Goal: Task Accomplishment & Management: Complete application form

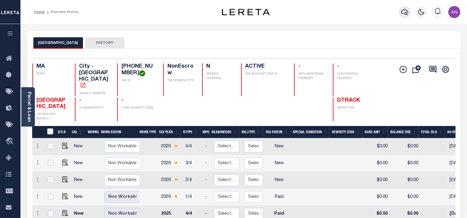
click at [404, 12] on icon "button" at bounding box center [404, 11] width 7 height 7
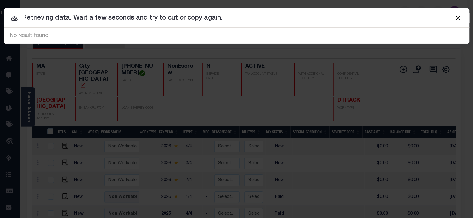
click at [92, 39] on div "No result found" at bounding box center [237, 35] width 466 height 15
click at [459, 17] on button "Close" at bounding box center [459, 18] width 8 height 8
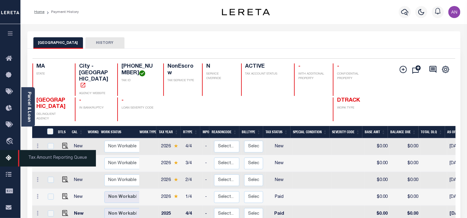
click at [10, 161] on icon at bounding box center [11, 159] width 10 height 8
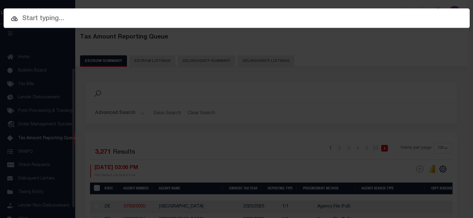
select select "100"
click at [130, 18] on input "text" at bounding box center [237, 19] width 466 height 11
click at [315, 86] on div "Include Loans TBM Customers Borrowers Payments (Lender Non-Disb) Payments (Lend…" at bounding box center [236, 109] width 473 height 218
click at [95, 76] on div "Include Loans TBM Customers Borrowers Payments (Lender Non-Disb) Payments (Lend…" at bounding box center [236, 109] width 473 height 218
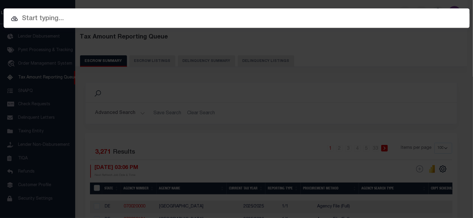
click at [95, 76] on div "Include Loans TBM Customers Borrowers Payments (Lender Non-Disb) Payments (Lend…" at bounding box center [236, 109] width 473 height 218
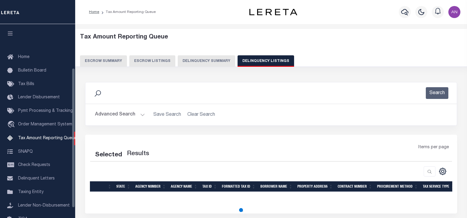
select select "100"
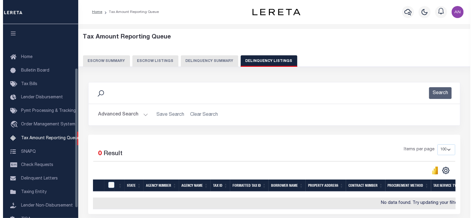
scroll to position [61, 0]
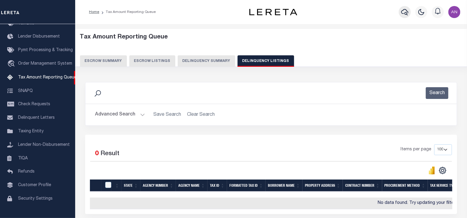
click at [404, 11] on icon "button" at bounding box center [404, 11] width 7 height 7
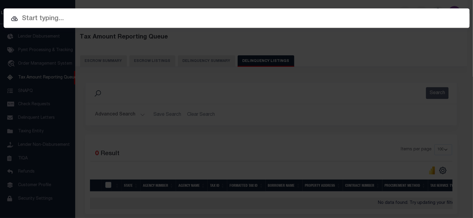
click at [57, 21] on input "text" at bounding box center [237, 19] width 466 height 11
click at [132, 105] on div "Include Loans TBM Customers Borrowers Payments (Lender Non-Disb) Payments (Lend…" at bounding box center [236, 109] width 473 height 218
click at [60, 18] on input "text" at bounding box center [237, 19] width 466 height 11
paste input "1680120220"
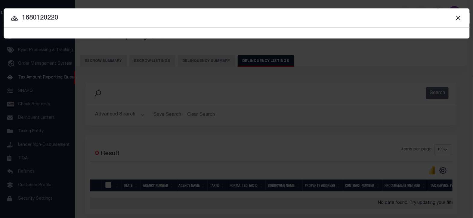
type input "1680120220"
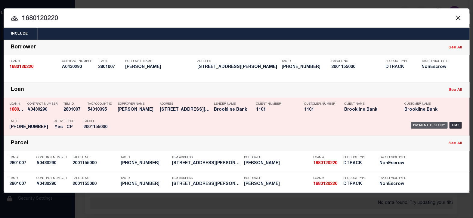
click at [422, 122] on div "Payment History" at bounding box center [429, 125] width 37 height 7
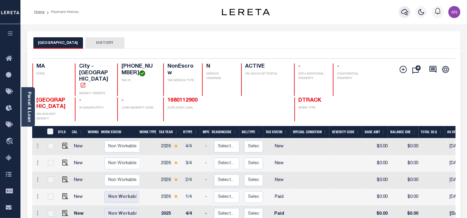
click at [405, 11] on icon "button" at bounding box center [404, 11] width 7 height 7
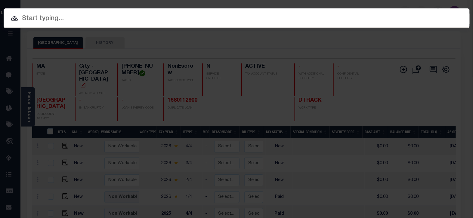
paste input "Retrieving data. Wait a few seconds and try to cut or copy again."
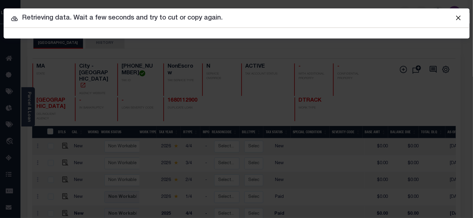
type input "Retrieving data. Wait a few seconds and try to cut or copy again."
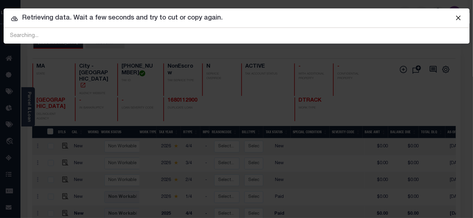
click at [459, 17] on button "Close" at bounding box center [459, 18] width 8 height 8
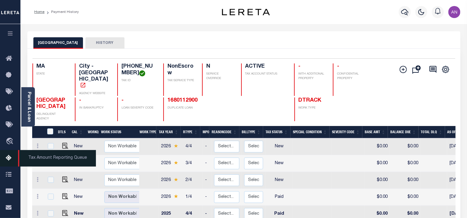
click at [9, 160] on icon at bounding box center [11, 159] width 10 height 8
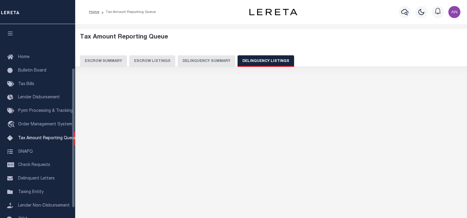
select select "100"
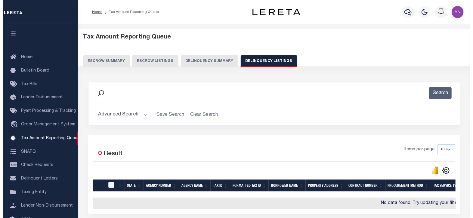
scroll to position [61, 0]
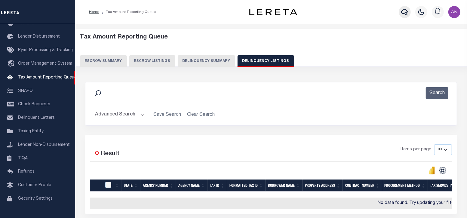
click at [402, 13] on icon "button" at bounding box center [404, 11] width 7 height 7
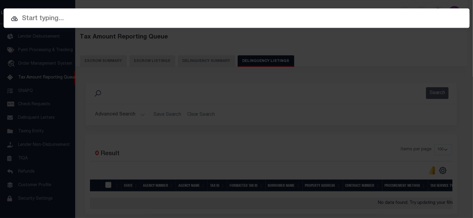
paste input "910012923464"
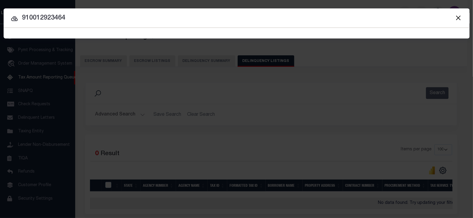
type input "910012923464"
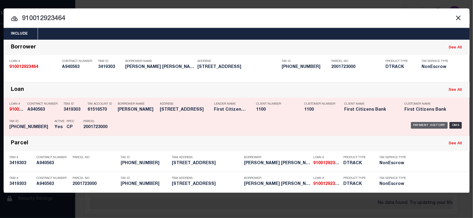
click at [428, 127] on div "Payment History" at bounding box center [429, 125] width 37 height 7
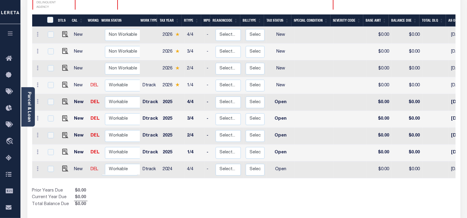
scroll to position [113, 0]
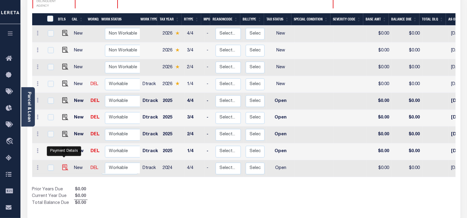
click at [64, 165] on img "" at bounding box center [65, 168] width 6 height 6
checkbox input "true"
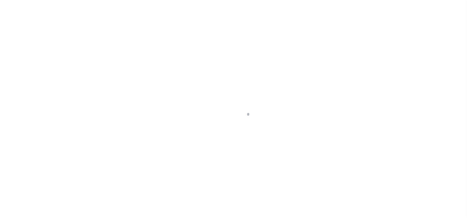
select select "OP2"
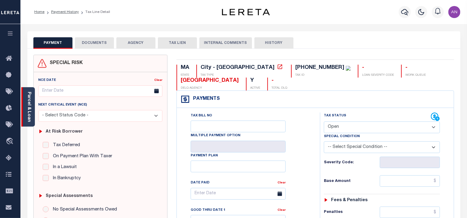
click at [31, 105] on link "Parcel & Loan" at bounding box center [29, 107] width 4 height 30
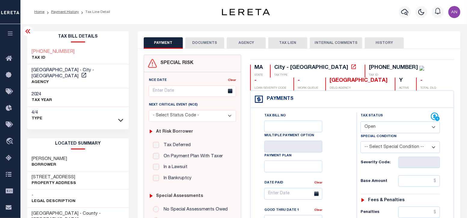
click at [191, 42] on button "DOCUMENTS" at bounding box center [204, 42] width 39 height 11
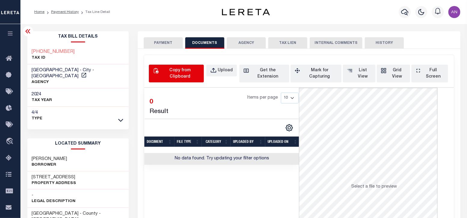
click at [176, 74] on div "Copy from Clipboard" at bounding box center [180, 73] width 40 height 13
select select "POP"
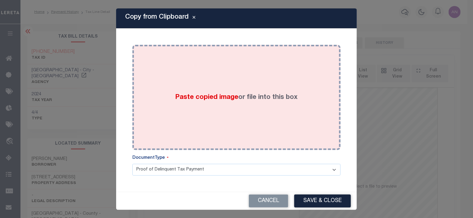
click at [232, 79] on div "Paste copied image or file into this box" at bounding box center [236, 97] width 199 height 96
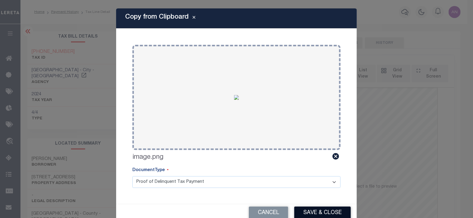
click at [324, 213] on button "Save & Close" at bounding box center [322, 213] width 57 height 13
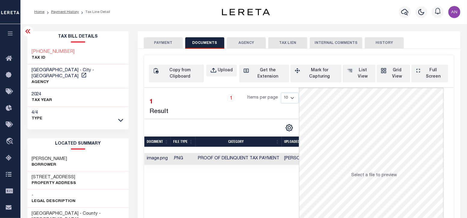
click at [169, 43] on button "PAYMENT" at bounding box center [163, 42] width 39 height 11
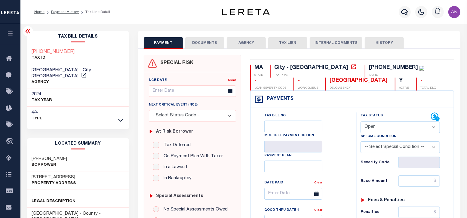
click at [389, 127] on select "- Select Status Code - Open Due/Unpaid Paid Incomplete No Tax Due Internal Refu…" at bounding box center [400, 128] width 79 height 12
select select "PYD"
click at [361, 122] on select "- Select Status Code - Open Due/Unpaid Paid Incomplete No Tax Due Internal Refu…" at bounding box center [400, 128] width 79 height 12
type input "[DATE]"
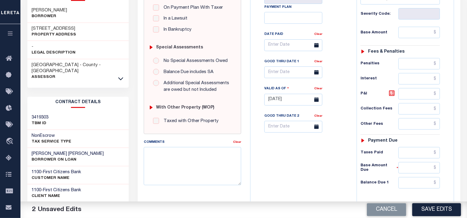
scroll to position [150, 0]
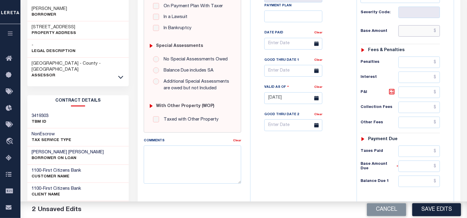
click at [416, 32] on input "text" at bounding box center [420, 30] width 42 height 11
type input "$0.00"
click at [334, 148] on div "Tax Bill No Multiple Payment Option Payment Plan Clear" at bounding box center [302, 95] width 100 height 266
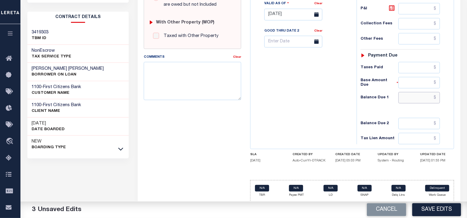
click at [414, 92] on input "text" at bounding box center [420, 97] width 42 height 11
type input "$0.00"
click at [312, 93] on div "Tax Bill No Multiple Payment Option Payment Plan Clear" at bounding box center [302, 12] width 100 height 266
click at [432, 209] on button "Save Edits" at bounding box center [437, 209] width 49 height 13
checkbox input "false"
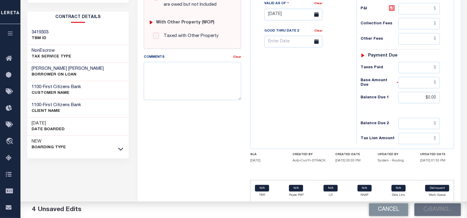
checkbox input "false"
type input "$0"
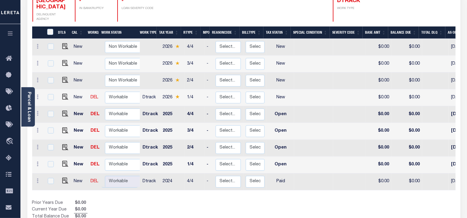
scroll to position [150, 0]
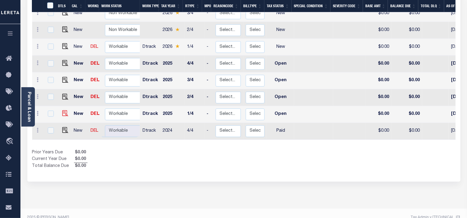
click at [66, 110] on img at bounding box center [65, 113] width 6 height 6
checkbox input "true"
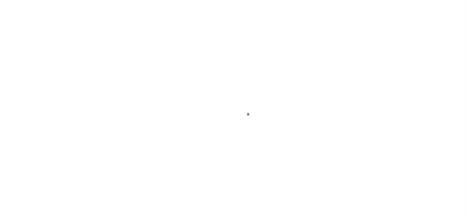
select select "OP2"
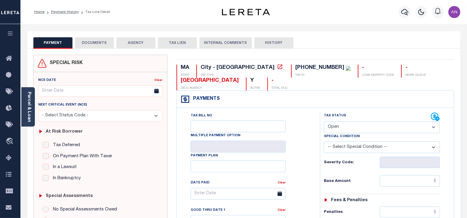
click at [104, 43] on button "DOCUMENTS" at bounding box center [94, 42] width 39 height 11
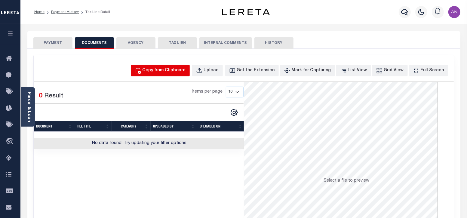
click at [169, 71] on div "Copy from Clipboard" at bounding box center [164, 70] width 43 height 7
select select "POP"
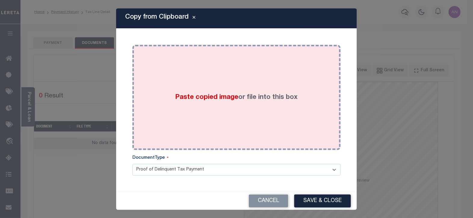
click at [228, 80] on div "Paste copied image or file into this box" at bounding box center [236, 97] width 199 height 96
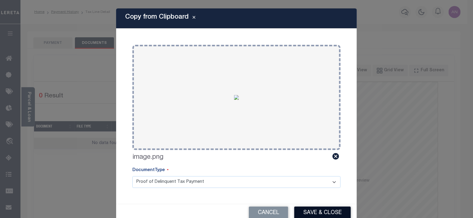
click at [312, 212] on button "Save & Close" at bounding box center [322, 213] width 57 height 13
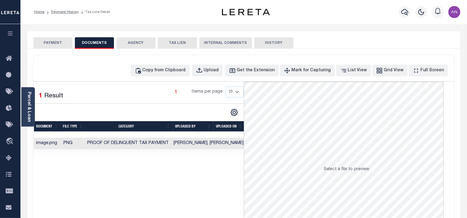
click at [53, 44] on button "PAYMENT" at bounding box center [52, 42] width 39 height 11
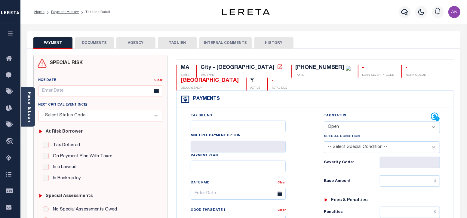
click at [352, 125] on select "- Select Status Code - Open Due/Unpaid Paid Incomplete No Tax Due Internal Refu…" at bounding box center [382, 128] width 116 height 12
select select "PYD"
click at [324, 122] on select "- Select Status Code - Open Due/Unpaid Paid Incomplete No Tax Due Internal Refu…" at bounding box center [382, 128] width 116 height 12
type input "[DATE]"
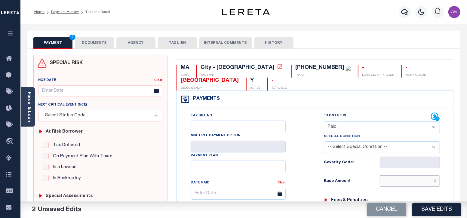
click at [402, 177] on input "text" at bounding box center [410, 180] width 60 height 11
type input "$0.00"
click at [310, 182] on div "Tax Bill No Multiple Payment Option Payment Plan Clear" at bounding box center [247, 197] width 128 height 169
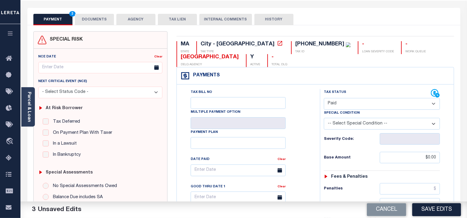
scroll to position [150, 0]
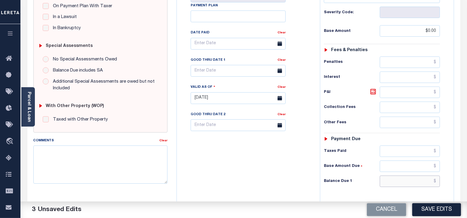
click at [413, 180] on input "text" at bounding box center [410, 181] width 60 height 11
type input "$0.00"
click at [276, 192] on div "Tax Bill No Multiple Payment Option Payment Plan Clear" at bounding box center [246, 95] width 137 height 266
click at [431, 213] on button "Save Edits" at bounding box center [437, 209] width 49 height 13
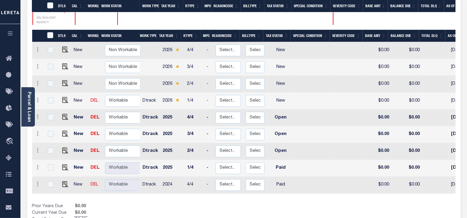
scroll to position [153, 0]
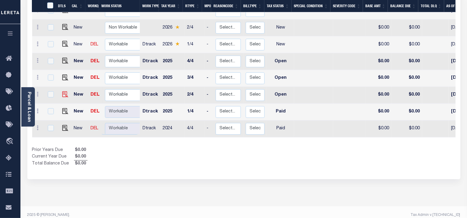
click at [64, 91] on img at bounding box center [65, 94] width 6 height 6
checkbox input "true"
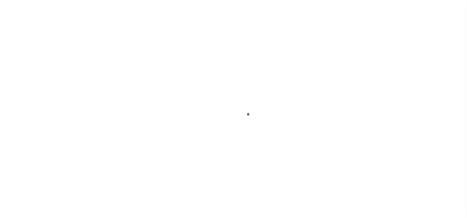
select select "OP2"
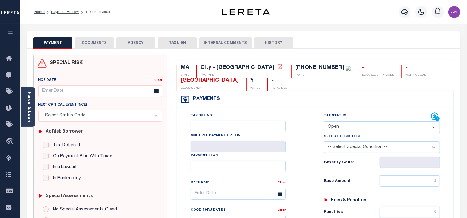
click at [103, 39] on button "DOCUMENTS" at bounding box center [94, 42] width 39 height 11
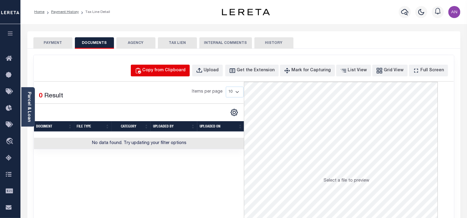
click at [186, 69] on div "Copy from Clipboard" at bounding box center [164, 70] width 43 height 7
select select "POP"
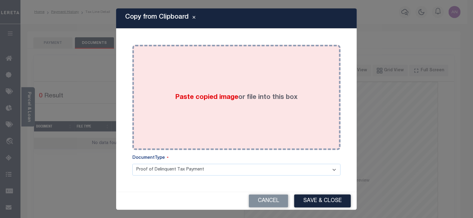
click at [225, 57] on div "Paste copied image or file into this box" at bounding box center [236, 97] width 199 height 96
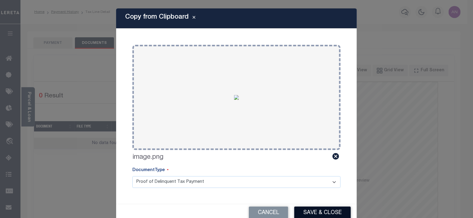
click at [324, 215] on button "Save & Close" at bounding box center [322, 213] width 57 height 13
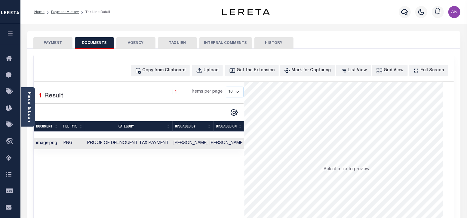
click at [63, 45] on button "PAYMENT" at bounding box center [52, 42] width 39 height 11
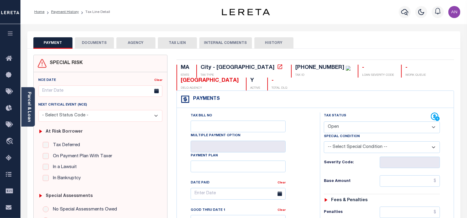
click at [391, 129] on select "- Select Status Code - Open Due/Unpaid Paid Incomplete No Tax Due Internal Refu…" at bounding box center [382, 128] width 116 height 12
select select "PYD"
click at [324, 122] on select "- Select Status Code - Open Due/Unpaid Paid Incomplete No Tax Due Internal Refu…" at bounding box center [382, 128] width 116 height 12
type input "[DATE]"
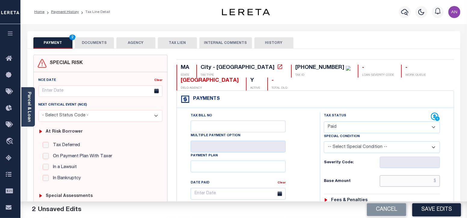
click at [416, 183] on input "text" at bounding box center [410, 180] width 60 height 11
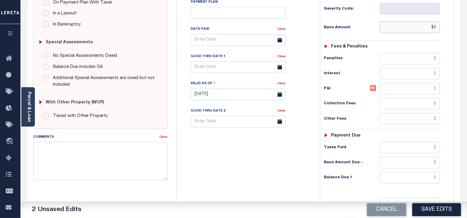
scroll to position [188, 0]
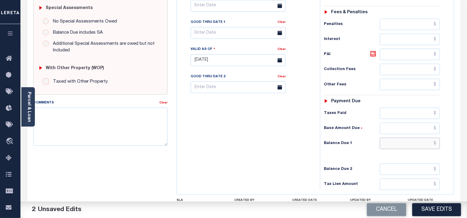
type input "$0.00"
click at [411, 144] on input "text" at bounding box center [410, 143] width 60 height 11
type input "$0.00"
click at [290, 170] on div "Tax Bill No Multiple Payment Option Payment Plan Clear" at bounding box center [246, 57] width 137 height 266
click at [429, 205] on button "Save Edits" at bounding box center [437, 209] width 49 height 13
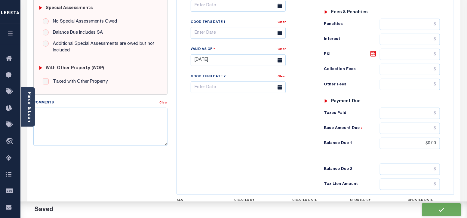
checkbox input "false"
type input "$0"
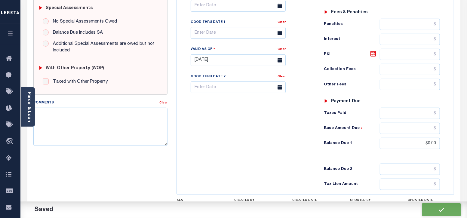
type input "$0"
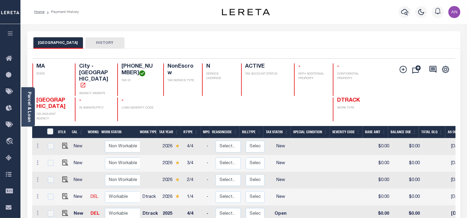
scroll to position [153, 0]
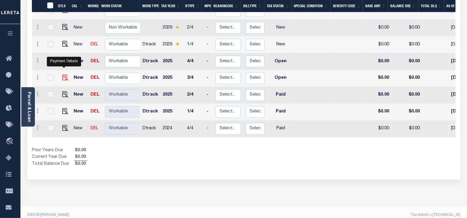
click at [65, 75] on img "" at bounding box center [65, 78] width 6 height 6
checkbox input "true"
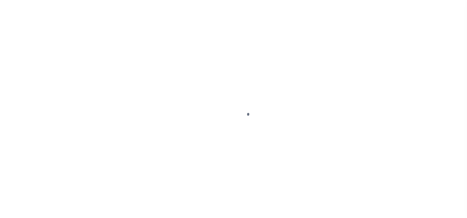
select select "OP2"
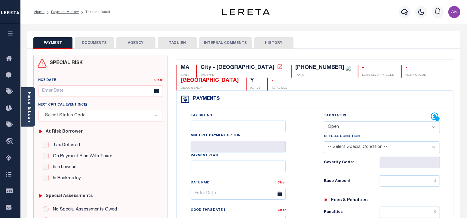
click at [88, 45] on button "DOCUMENTS" at bounding box center [94, 42] width 39 height 11
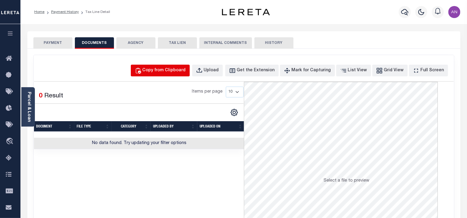
click at [164, 73] on div "Copy from Clipboard" at bounding box center [164, 70] width 43 height 7
select select "POP"
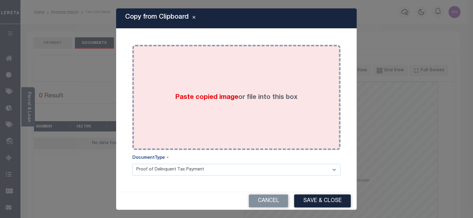
click at [225, 80] on div "Paste copied image or file into this box" at bounding box center [236, 97] width 199 height 96
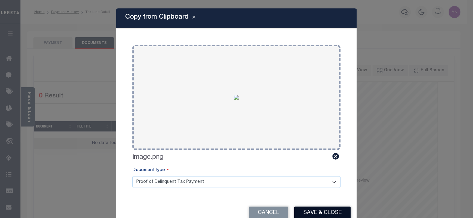
click at [325, 213] on button "Save & Close" at bounding box center [322, 213] width 57 height 13
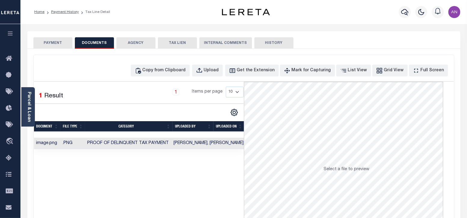
click at [60, 44] on button "PAYMENT" at bounding box center [52, 42] width 39 height 11
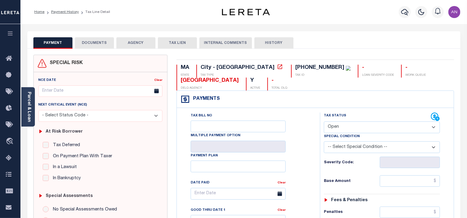
click at [382, 121] on div "Tax Status Status" at bounding box center [377, 117] width 107 height 9
click at [380, 125] on select "- Select Status Code - Open Due/Unpaid Paid Incomplete No Tax Due Internal Refu…" at bounding box center [382, 128] width 116 height 12
select select "PYD"
click at [324, 122] on select "- Select Status Code - Open Due/Unpaid Paid Incomplete No Tax Due Internal Refu…" at bounding box center [382, 128] width 116 height 12
type input "[DATE]"
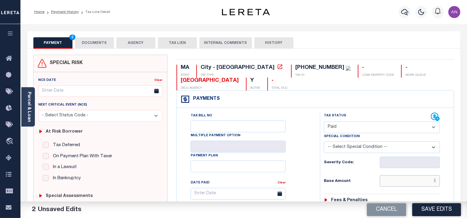
click at [414, 184] on input "text" at bounding box center [410, 180] width 60 height 11
type input "$0.00"
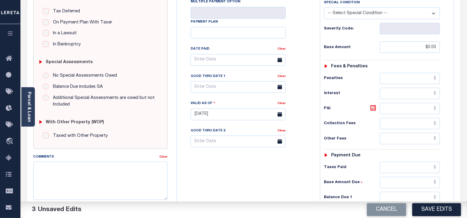
scroll to position [150, 0]
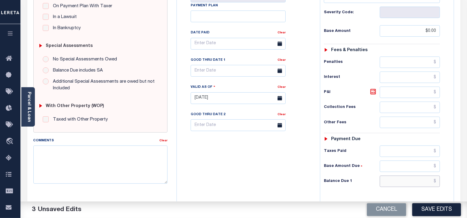
click at [407, 183] on input "text" at bounding box center [410, 181] width 60 height 11
type input "$0.00"
click at [281, 180] on div "Tax Bill No Multiple Payment Option Payment Plan Clear" at bounding box center [246, 95] width 137 height 266
click at [428, 212] on button "Save Edits" at bounding box center [437, 209] width 49 height 13
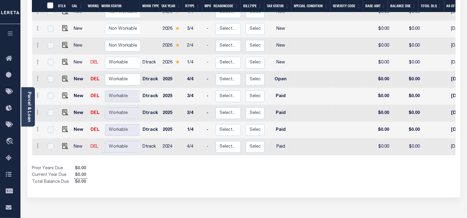
scroll to position [153, 0]
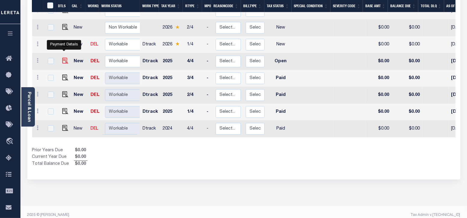
click at [63, 58] on img "" at bounding box center [65, 61] width 6 height 6
checkbox input "true"
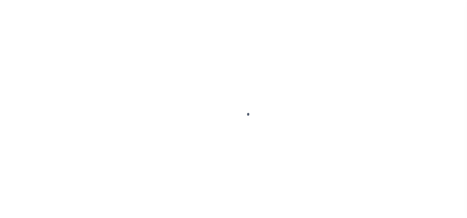
select select "OP2"
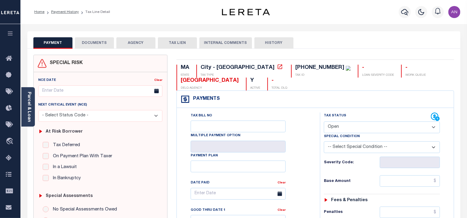
click at [86, 45] on button "DOCUMENTS" at bounding box center [94, 42] width 39 height 11
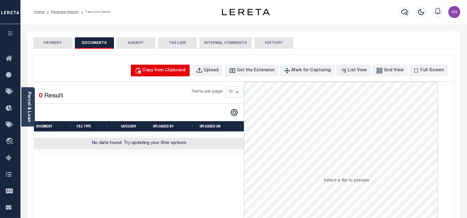
click at [158, 70] on div "Copy from Clipboard" at bounding box center [164, 70] width 43 height 7
select select "POP"
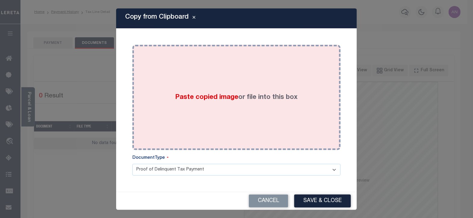
click at [205, 58] on div "Paste copied image or file into this box" at bounding box center [236, 97] width 199 height 96
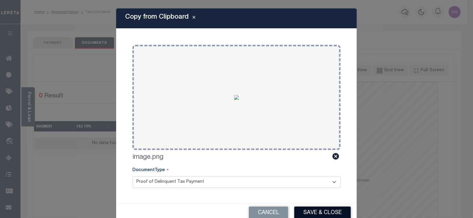
click at [314, 208] on button "Save & Close" at bounding box center [322, 213] width 57 height 13
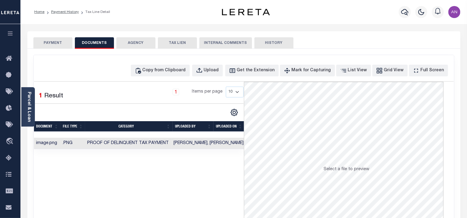
click at [60, 44] on button "PAYMENT" at bounding box center [52, 42] width 39 height 11
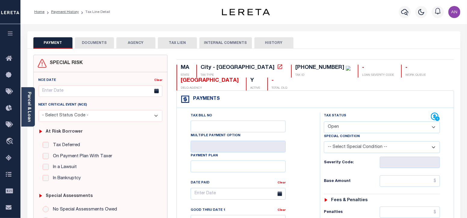
click at [370, 127] on select "- Select Status Code - Open Due/Unpaid Paid Incomplete No Tax Due Internal Refu…" at bounding box center [382, 128] width 116 height 12
select select "PYD"
click at [324, 122] on select "- Select Status Code - Open Due/Unpaid Paid Incomplete No Tax Due Internal Refu…" at bounding box center [382, 128] width 116 height 12
type input "[DATE]"
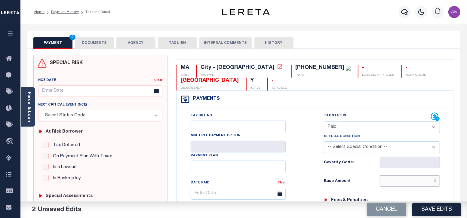
click at [414, 183] on input "text" at bounding box center [410, 180] width 60 height 11
type input "$0.00"
click at [307, 191] on div "Tax Bill No Multiple Payment Option Payment Plan Clear" at bounding box center [247, 197] width 128 height 169
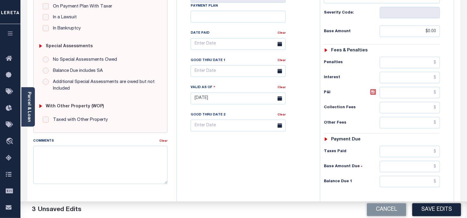
scroll to position [150, 0]
click at [416, 182] on input "text" at bounding box center [410, 181] width 60 height 11
type input "$0.00"
click at [282, 175] on div "Tax Bill No Multiple Payment Option Payment Plan Clear" at bounding box center [246, 95] width 137 height 266
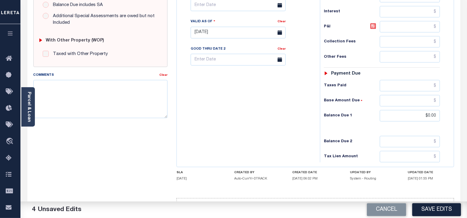
scroll to position [234, 0]
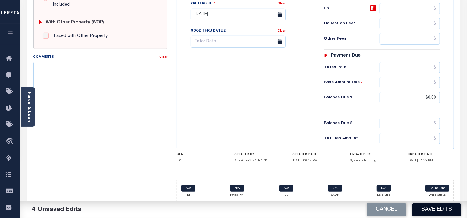
click at [426, 209] on button "Save Edits" at bounding box center [437, 209] width 49 height 13
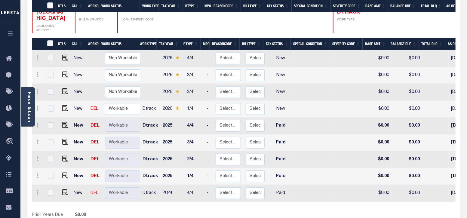
scroll to position [153, 0]
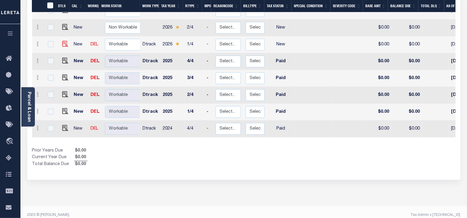
click at [65, 41] on img at bounding box center [65, 44] width 6 height 6
checkbox input "true"
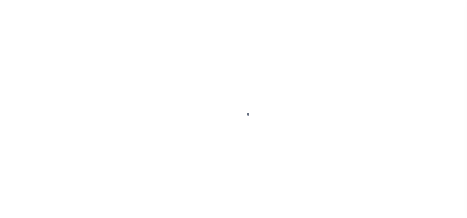
select select "NW2"
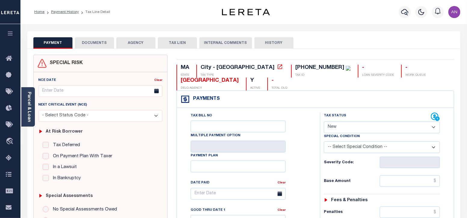
click at [82, 44] on button "DOCUMENTS" at bounding box center [94, 42] width 39 height 11
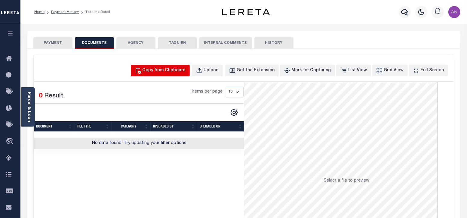
click at [164, 73] on div "Copy from Clipboard" at bounding box center [164, 70] width 43 height 7
select select "POP"
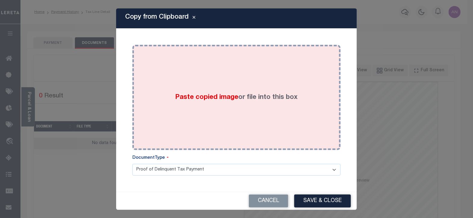
click at [221, 78] on div "Paste copied image or file into this box" at bounding box center [236, 97] width 199 height 96
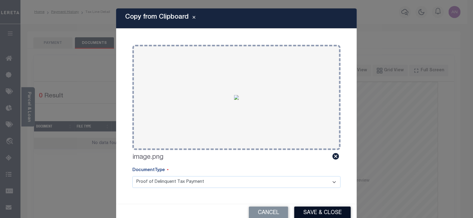
click at [310, 212] on button "Save & Close" at bounding box center [322, 213] width 57 height 13
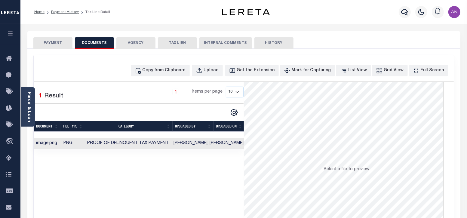
click at [50, 43] on button "PAYMENT" at bounding box center [52, 42] width 39 height 11
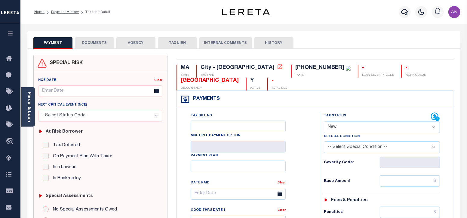
click at [394, 130] on select "- Select Status Code - Open Due/Unpaid Paid Incomplete No Tax Due Internal Refu…" at bounding box center [382, 128] width 116 height 12
select select "PYD"
click at [324, 122] on select "- Select Status Code - Open Due/Unpaid Paid Incomplete No Tax Due Internal Refu…" at bounding box center [382, 128] width 116 height 12
type input "[DATE]"
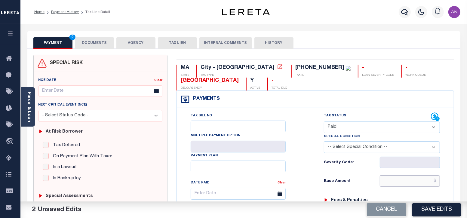
click at [407, 178] on input "text" at bounding box center [410, 180] width 60 height 11
click at [302, 186] on div "Tax Bill No Multiple Payment Option Payment Plan Clear" at bounding box center [247, 197] width 128 height 169
type input "$0.00"
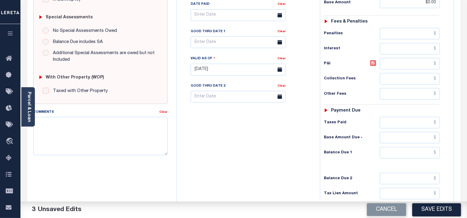
scroll to position [188, 0]
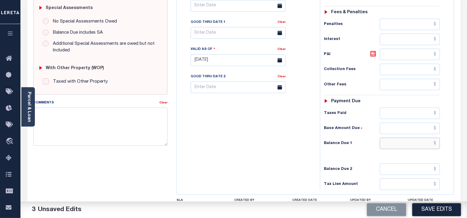
click at [417, 145] on input "text" at bounding box center [410, 143] width 60 height 11
type input "$0.00"
click at [273, 166] on div "Tax Bill No Multiple Payment Option Payment Plan Clear" at bounding box center [246, 57] width 137 height 266
click at [435, 215] on button "Save Edits" at bounding box center [437, 209] width 49 height 13
checkbox input "false"
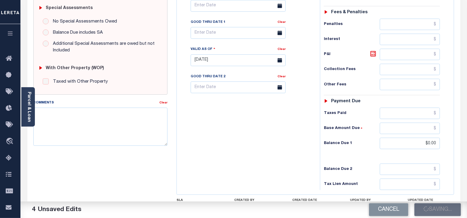
checkbox input "false"
type input "$0"
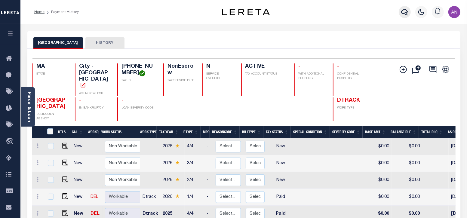
click at [403, 11] on icon "button" at bounding box center [404, 11] width 7 height 7
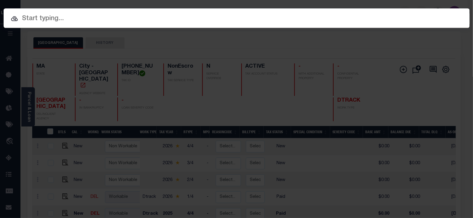
paste input "110024157"
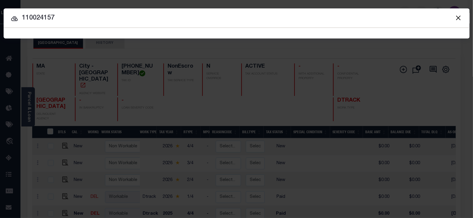
type input "110024157"
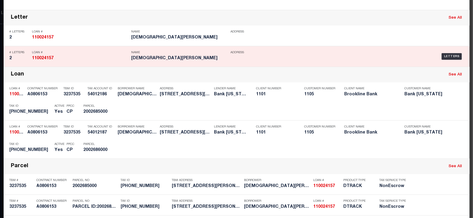
scroll to position [146, 0]
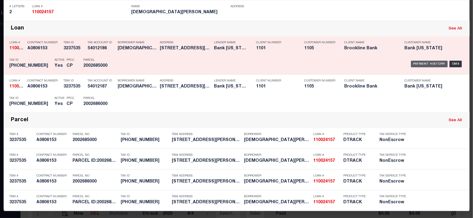
click at [418, 61] on div "Payment History" at bounding box center [429, 64] width 37 height 7
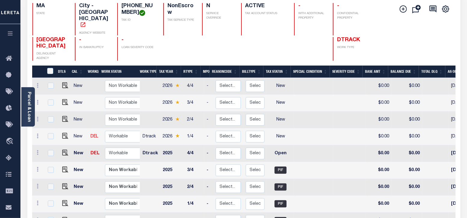
scroll to position [75, 0]
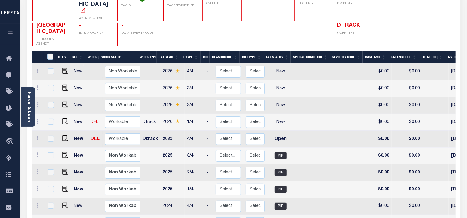
click at [60, 137] on link at bounding box center [63, 139] width 9 height 4
checkbox input "true"
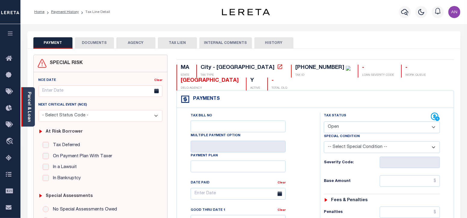
click at [29, 116] on link "Parcel & Loan" at bounding box center [29, 107] width 4 height 30
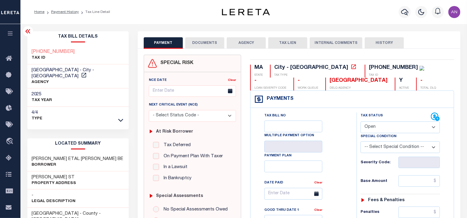
click at [200, 41] on button "DOCUMENTS" at bounding box center [204, 42] width 39 height 11
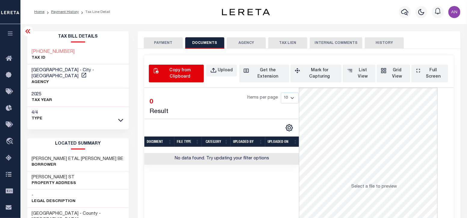
click at [178, 70] on div "Copy from Clipboard" at bounding box center [180, 73] width 40 height 13
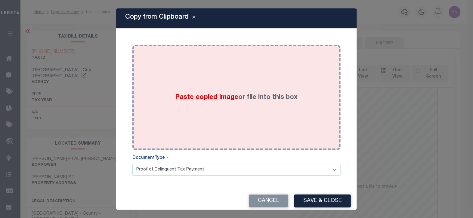
click at [253, 77] on div "Paste copied image or file into this box" at bounding box center [236, 97] width 199 height 96
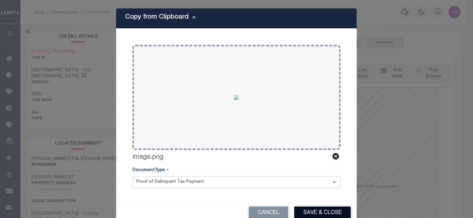
click at [316, 211] on button "Save & Close" at bounding box center [322, 213] width 57 height 13
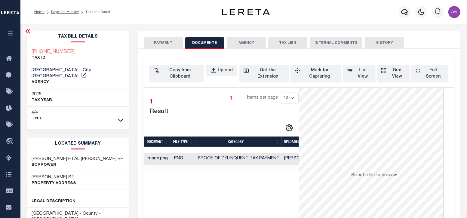
click at [167, 42] on button "PAYMENT" at bounding box center [163, 42] width 39 height 11
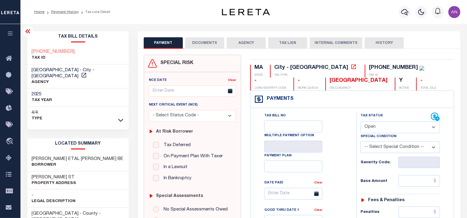
click at [386, 129] on select "- Select Status Code - Open Due/Unpaid Paid Incomplete No Tax Due Internal Refu…" at bounding box center [400, 128] width 79 height 12
select select "PYD"
click at [361, 122] on select "- Select Status Code - Open Due/Unpaid Paid Incomplete No Tax Due Internal Refu…" at bounding box center [400, 128] width 79 height 12
type input "09/04/2025"
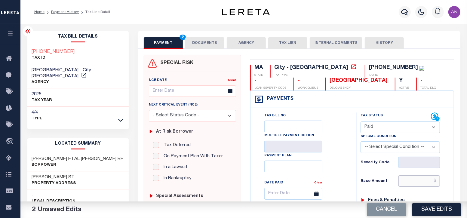
click at [407, 180] on input "text" at bounding box center [420, 180] width 42 height 11
type input "$0.00"
click at [343, 187] on div "Tax Bill No Multiple Payment Option Payment Plan Clear" at bounding box center [302, 197] width 91 height 169
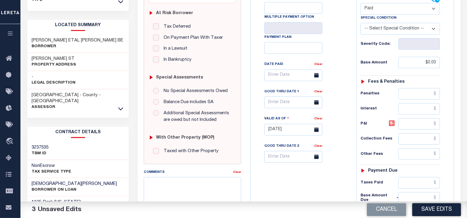
scroll to position [188, 0]
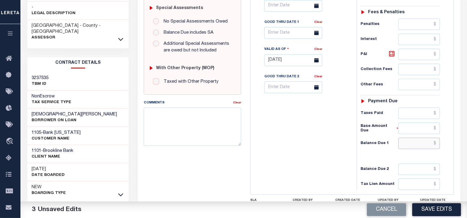
click at [416, 144] on input "text" at bounding box center [420, 143] width 42 height 11
type input "$0.00"
click at [333, 168] on div "Tax Bill No Multiple Payment Option Payment Plan Clear" at bounding box center [302, 57] width 100 height 266
click at [430, 211] on button "Save Edits" at bounding box center [437, 209] width 49 height 13
checkbox input "false"
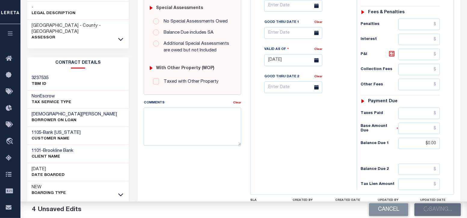
checkbox input "false"
type input "$0"
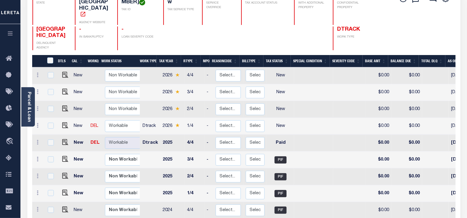
scroll to position [113, 0]
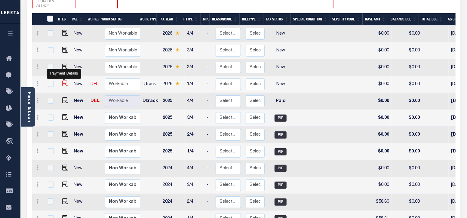
click at [66, 81] on img "" at bounding box center [65, 84] width 6 height 6
checkbox input "true"
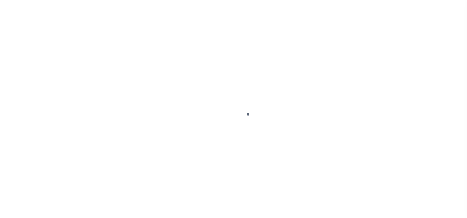
select select "NW2"
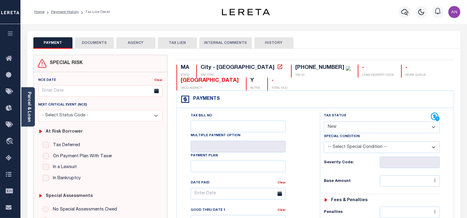
click at [104, 42] on button "DOCUMENTS" at bounding box center [94, 42] width 39 height 11
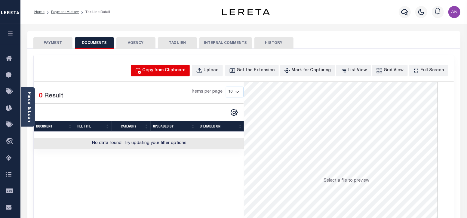
click at [186, 70] on div "Copy from Clipboard" at bounding box center [164, 70] width 43 height 7
select select "POP"
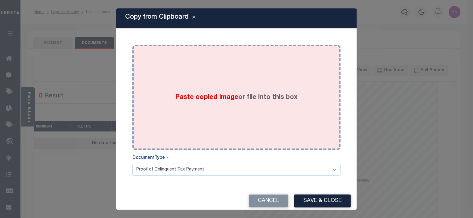
click at [209, 65] on div "Paste copied image or file into this box" at bounding box center [236, 97] width 199 height 96
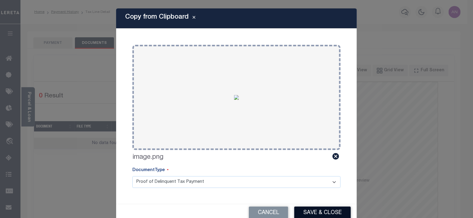
click at [327, 214] on button "Save & Close" at bounding box center [322, 213] width 57 height 13
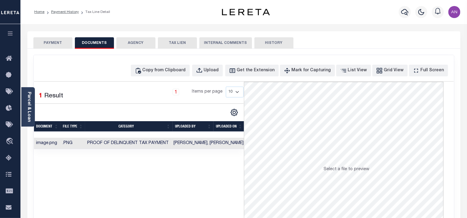
click at [56, 42] on button "PAYMENT" at bounding box center [52, 42] width 39 height 11
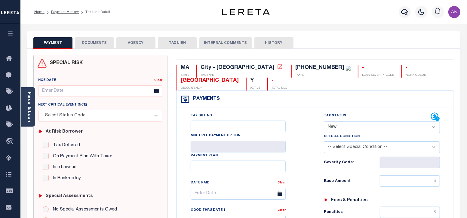
click at [350, 127] on select "- Select Status Code - Open Due/Unpaid Paid Incomplete No Tax Due Internal Refu…" at bounding box center [382, 128] width 116 height 12
select select "PYD"
click at [324, 122] on select "- Select Status Code - Open Due/Unpaid Paid Incomplete No Tax Due Internal Refu…" at bounding box center [382, 128] width 116 height 12
type input "[DATE]"
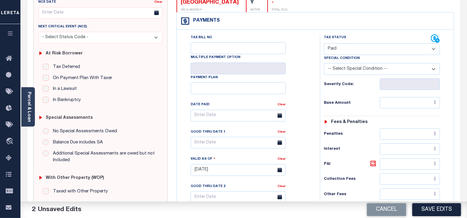
scroll to position [113, 0]
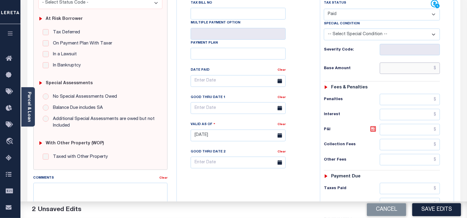
click at [411, 69] on input "text" at bounding box center [410, 68] width 60 height 11
type input "$0.00"
click at [313, 67] on div "Tax Bill No Multiple Payment Option Payment Plan Clear" at bounding box center [246, 133] width 137 height 266
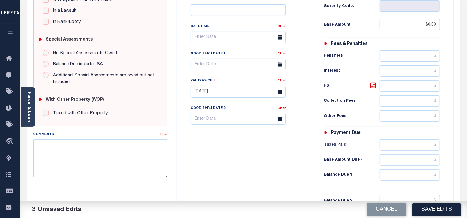
scroll to position [188, 0]
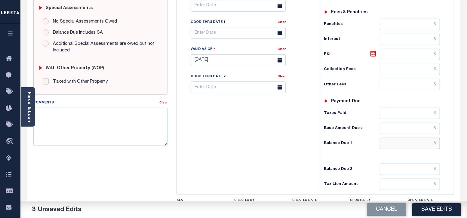
click at [407, 143] on input "text" at bounding box center [410, 143] width 60 height 11
type input "$0.00"
click at [287, 150] on div "Tax Bill No Multiple Payment Option Payment Plan Clear" at bounding box center [246, 57] width 137 height 266
click at [423, 207] on button "Save Edits" at bounding box center [437, 209] width 49 height 13
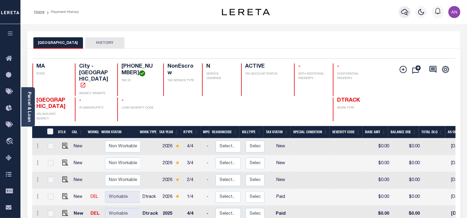
click at [401, 11] on icon "button" at bounding box center [404, 11] width 7 height 7
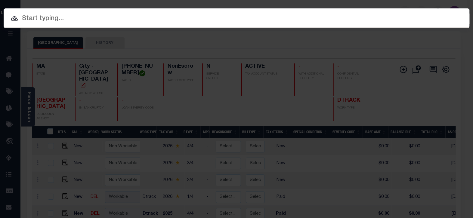
paste input "110024157"
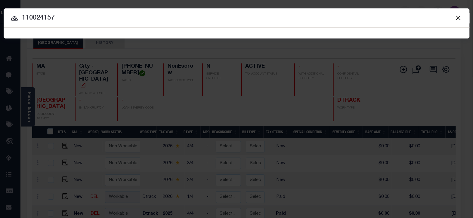
type input "110024157"
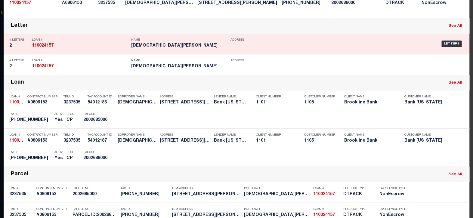
scroll to position [113, 0]
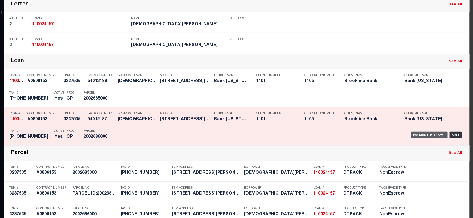
click at [420, 136] on div "Payment History" at bounding box center [429, 135] width 37 height 7
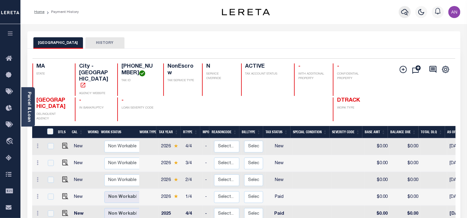
click at [404, 12] on icon "button" at bounding box center [404, 11] width 7 height 7
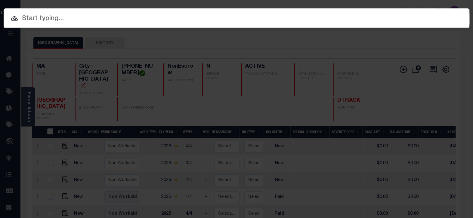
click at [156, 19] on input "text" at bounding box center [237, 19] width 466 height 11
paste input "993269002"
type input "993269002"
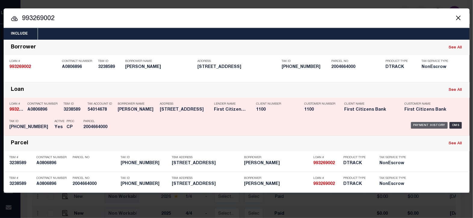
click at [420, 123] on div "Payment History" at bounding box center [429, 125] width 37 height 7
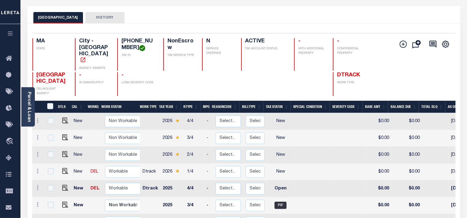
scroll to position [75, 0]
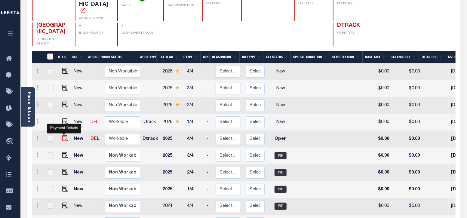
click at [66, 135] on img "" at bounding box center [65, 138] width 6 height 6
checkbox input "true"
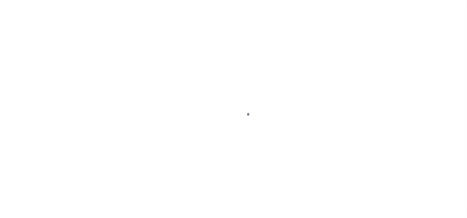
select select "OP2"
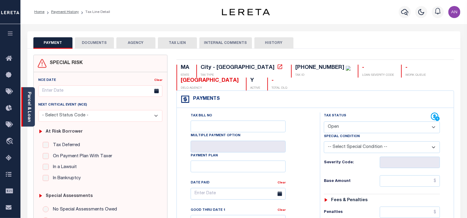
click at [27, 112] on link "Parcel & Loan" at bounding box center [29, 107] width 4 height 30
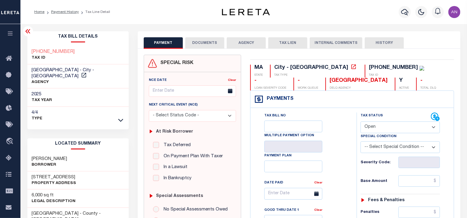
click at [201, 42] on button "DOCUMENTS" at bounding box center [204, 42] width 39 height 11
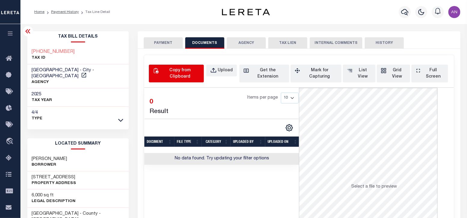
click at [172, 76] on div "Copy from Clipboard" at bounding box center [180, 73] width 40 height 13
select select "POP"
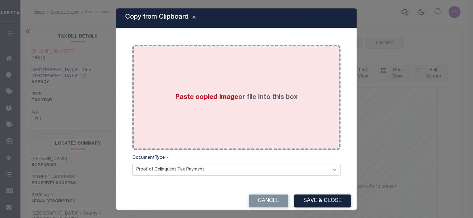
click at [242, 82] on div "Paste copied image or file into this box" at bounding box center [236, 97] width 199 height 96
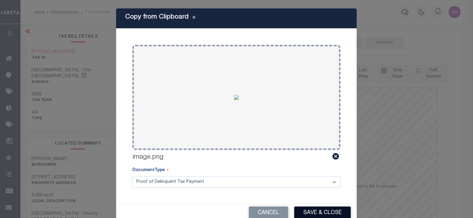
click at [321, 210] on button "Save & Close" at bounding box center [322, 213] width 57 height 13
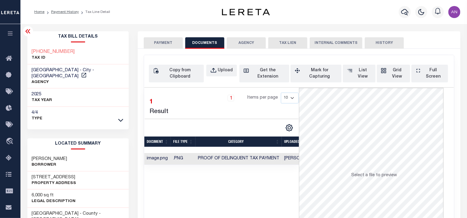
click at [144, 43] on button "PAYMENT" at bounding box center [163, 42] width 39 height 11
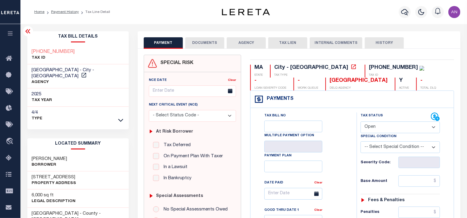
click at [379, 125] on select "- Select Status Code - Open Due/Unpaid Paid Incomplete No Tax Due Internal Refu…" at bounding box center [400, 128] width 79 height 12
select select "PYD"
click at [361, 122] on select "- Select Status Code - Open Due/Unpaid Paid Incomplete No Tax Due Internal Refu…" at bounding box center [400, 128] width 79 height 12
type input "[DATE]"
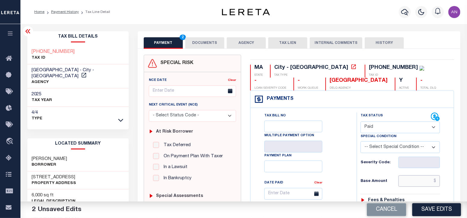
click at [415, 181] on input "text" at bounding box center [420, 180] width 42 height 11
click at [344, 185] on div "Tax Bill No Multiple Payment Option Payment Plan Clear" at bounding box center [302, 197] width 91 height 169
type input "$0.00"
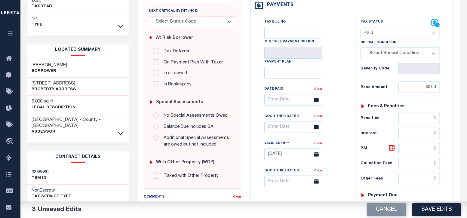
scroll to position [150, 0]
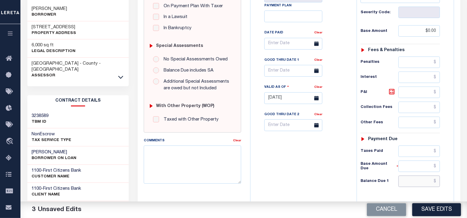
click at [419, 177] on input "text" at bounding box center [420, 181] width 42 height 11
type input "$0.00"
click at [351, 182] on div "Tax Bill No Multiple Payment Option Payment Plan Clear" at bounding box center [302, 95] width 100 height 266
click at [448, 215] on button "Save Edits" at bounding box center [437, 209] width 49 height 13
checkbox input "false"
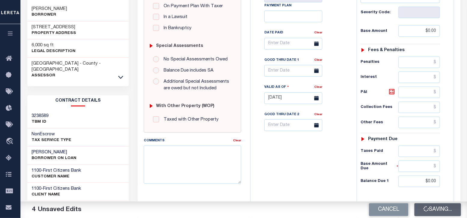
checkbox input "false"
type input "$0"
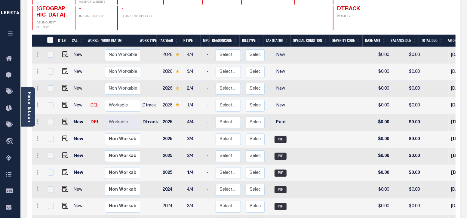
scroll to position [113, 0]
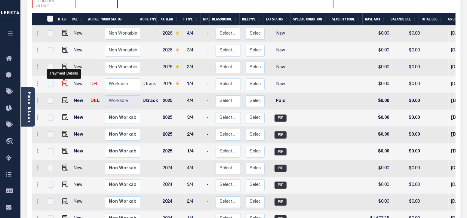
click at [66, 81] on img "" at bounding box center [65, 84] width 6 height 6
checkbox input "true"
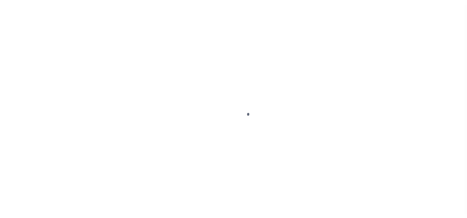
select select "NW2"
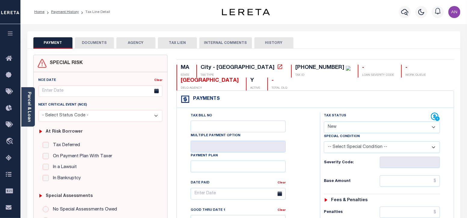
click at [106, 41] on button "DOCUMENTS" at bounding box center [94, 42] width 39 height 11
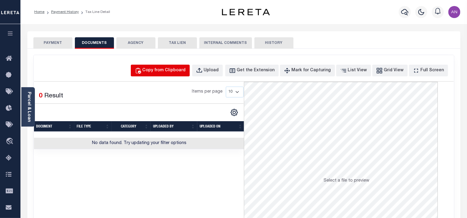
click at [163, 71] on div "Copy from Clipboard" at bounding box center [164, 70] width 43 height 7
select select "POP"
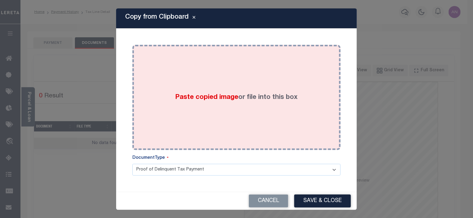
click at [170, 81] on div "Paste copied image or file into this box" at bounding box center [236, 97] width 199 height 96
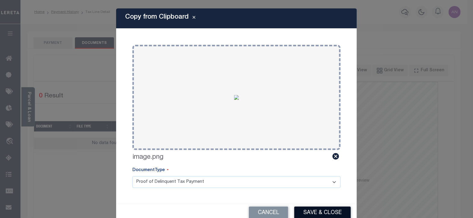
click at [313, 213] on button "Save & Close" at bounding box center [322, 213] width 57 height 13
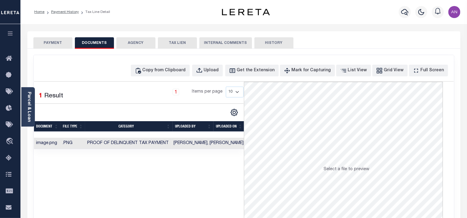
click at [56, 43] on button "PAYMENT" at bounding box center [52, 42] width 39 height 11
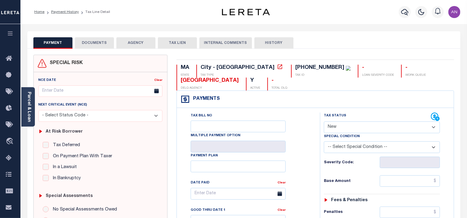
click at [372, 128] on select "- Select Status Code - Open Due/Unpaid Paid Incomplete No Tax Due Internal Refu…" at bounding box center [382, 128] width 116 height 12
select select "PYD"
click at [324, 122] on select "- Select Status Code - Open Due/Unpaid Paid Incomplete No Tax Due Internal Refu…" at bounding box center [382, 128] width 116 height 12
type input "09/04/2025"
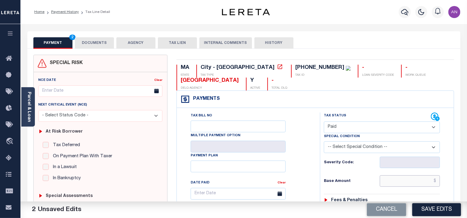
click at [424, 182] on input "text" at bounding box center [410, 180] width 60 height 11
type input "$0.00"
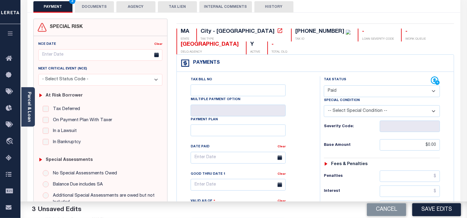
scroll to position [150, 0]
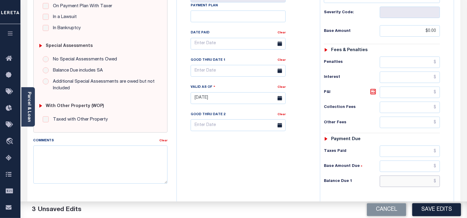
click at [421, 181] on input "text" at bounding box center [410, 181] width 60 height 11
type input "$0.00"
click at [300, 189] on div "Tax Bill No Multiple Payment Option Payment Plan Clear" at bounding box center [246, 95] width 137 height 266
click at [429, 213] on button "Save Edits" at bounding box center [437, 209] width 49 height 13
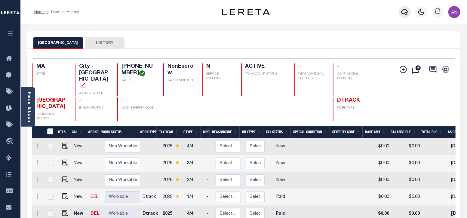
click at [407, 13] on icon "button" at bounding box center [404, 11] width 7 height 7
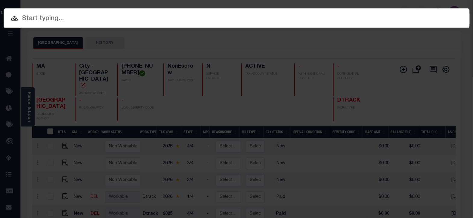
paste input "1680112750"
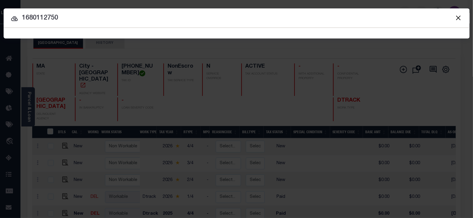
type input "1680112750"
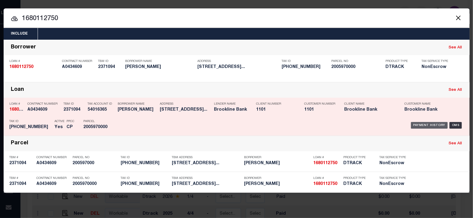
click at [417, 122] on div "Payment History" at bounding box center [429, 125] width 37 height 7
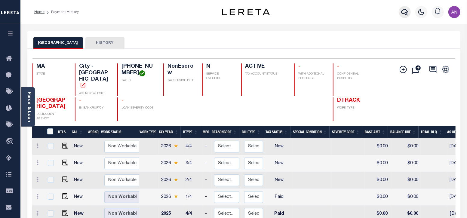
click at [407, 11] on icon "button" at bounding box center [404, 11] width 7 height 7
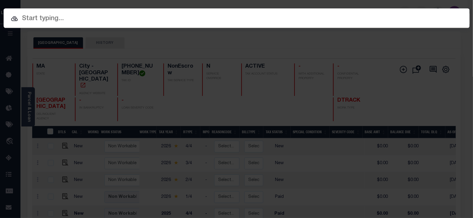
paste input "993270358"
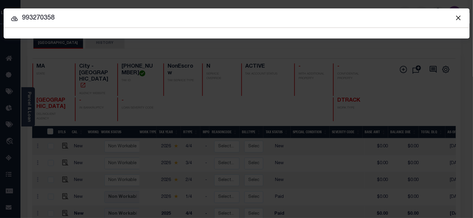
type input "993270358"
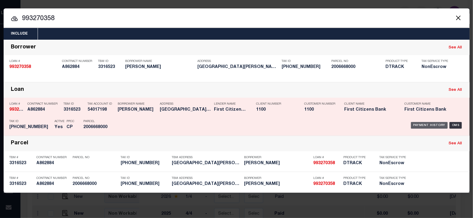
click at [420, 125] on div "Payment History" at bounding box center [429, 125] width 37 height 7
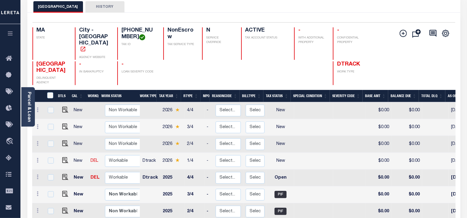
scroll to position [37, 0]
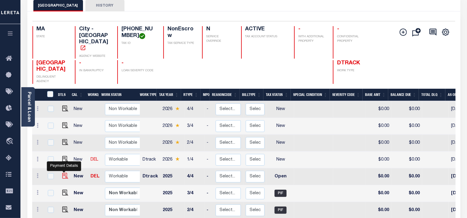
click at [62, 173] on img "" at bounding box center [65, 176] width 6 height 6
checkbox input "true"
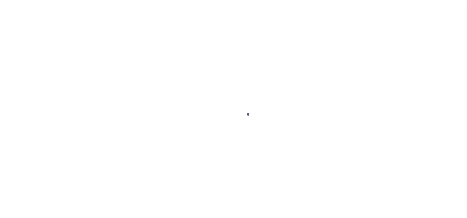
select select "OP2"
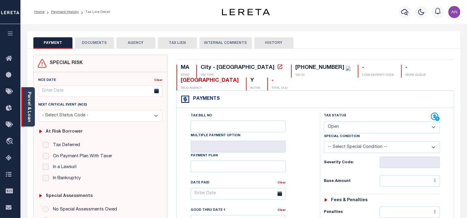
click at [32, 118] on div "Parcel & Loan" at bounding box center [28, 106] width 14 height 39
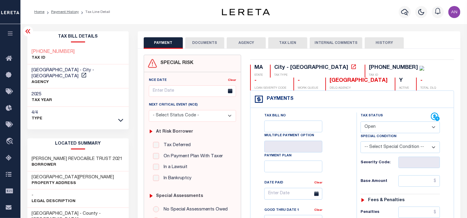
click at [200, 39] on button "DOCUMENTS" at bounding box center [204, 42] width 39 height 11
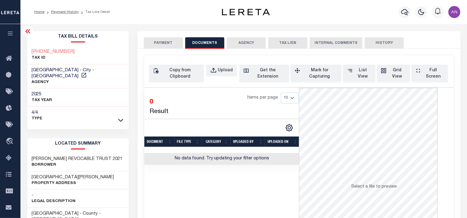
click at [167, 45] on button "PAYMENT" at bounding box center [163, 42] width 39 height 11
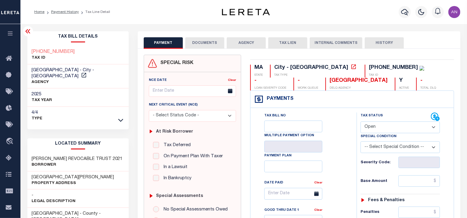
click at [190, 44] on button "DOCUMENTS" at bounding box center [204, 42] width 39 height 11
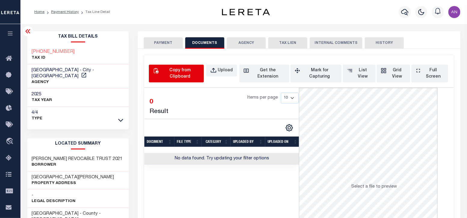
click at [178, 68] on div "Copy from Clipboard" at bounding box center [180, 73] width 40 height 13
select select "POP"
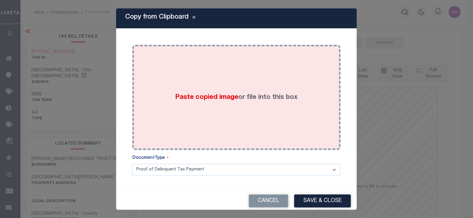
click at [237, 80] on div "Paste copied image or file into this box" at bounding box center [236, 97] width 199 height 96
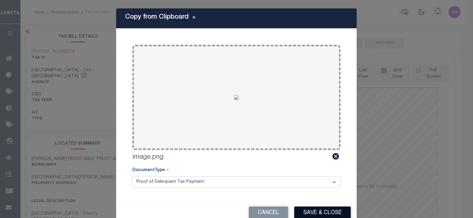
click at [310, 212] on button "Save & Close" at bounding box center [322, 213] width 57 height 13
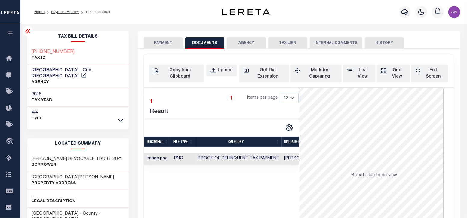
click at [171, 42] on button "PAYMENT" at bounding box center [163, 42] width 39 height 11
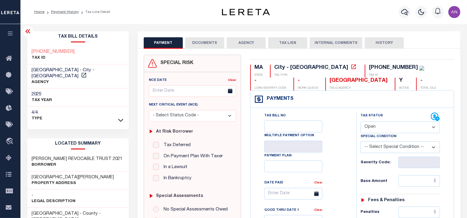
click at [392, 128] on select "- Select Status Code - Open Due/Unpaid Paid Incomplete No Tax Due Internal Refu…" at bounding box center [400, 128] width 79 height 12
select select "PYD"
click at [361, 122] on select "- Select Status Code - Open Due/Unpaid Paid Incomplete No Tax Due Internal Refu…" at bounding box center [400, 128] width 79 height 12
type input "[DATE]"
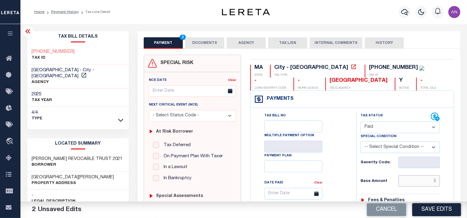
click at [409, 183] on input "text" at bounding box center [420, 180] width 42 height 11
type input "$0.00"
click at [346, 186] on div "Tax Bill No Multiple Payment Option Payment Plan Clear" at bounding box center [302, 197] width 91 height 169
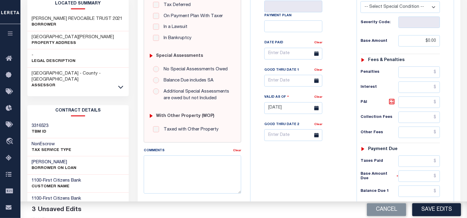
scroll to position [150, 0]
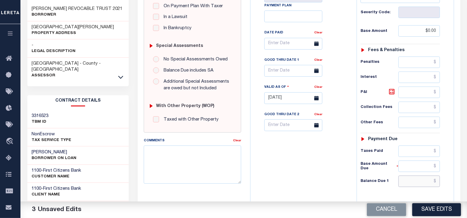
click at [417, 181] on input "text" at bounding box center [420, 181] width 42 height 11
type input "$0.00"
click at [335, 192] on div "Tax Bill No Multiple Payment Option Payment Plan Clear" at bounding box center [302, 95] width 100 height 266
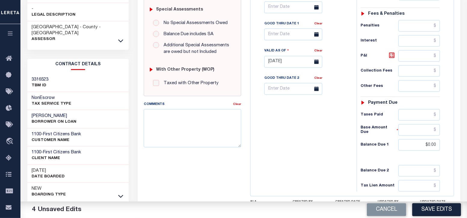
scroll to position [188, 0]
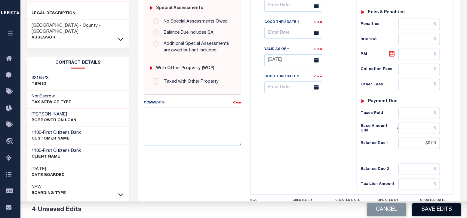
click at [426, 207] on button "Save Edits" at bounding box center [437, 209] width 49 height 13
checkbox input "false"
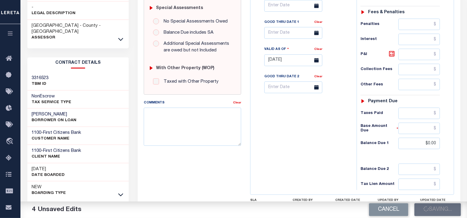
type input "$0"
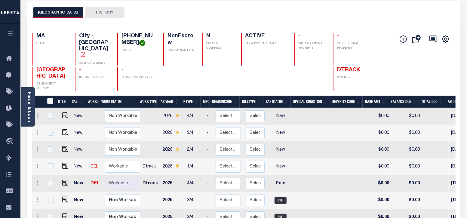
scroll to position [37, 0]
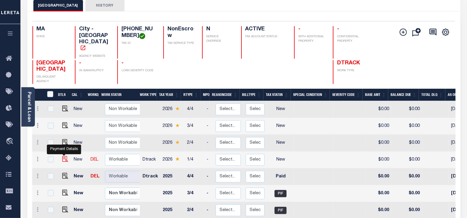
click at [64, 156] on img "" at bounding box center [65, 159] width 6 height 6
checkbox input "true"
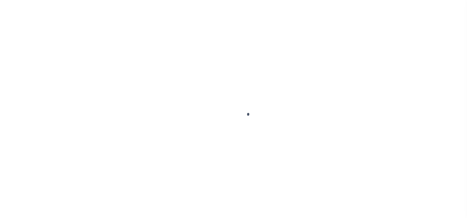
select select "NW2"
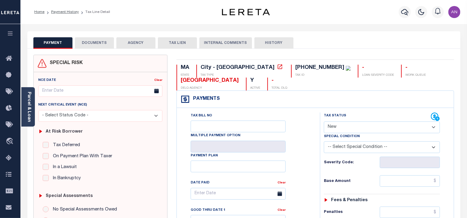
click at [87, 47] on button "DOCUMENTS" at bounding box center [94, 42] width 39 height 11
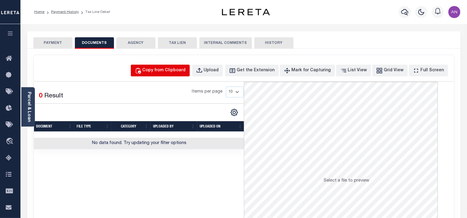
click at [169, 74] on button "Copy from Clipboard" at bounding box center [160, 71] width 59 height 12
select select "POP"
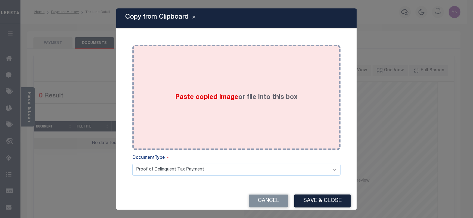
click at [220, 71] on div "Paste copied image or file into this box" at bounding box center [236, 97] width 199 height 96
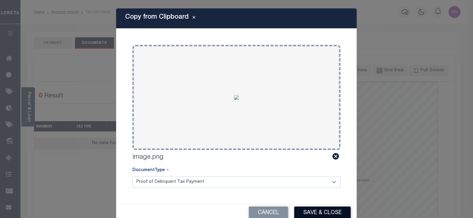
click at [316, 212] on button "Save & Close" at bounding box center [322, 213] width 57 height 13
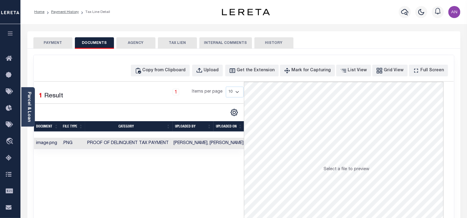
click at [51, 42] on button "PAYMENT" at bounding box center [52, 42] width 39 height 11
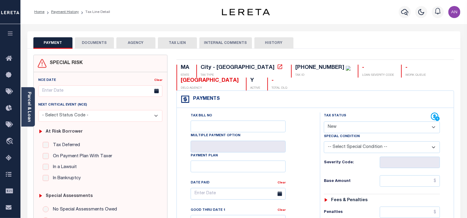
click at [378, 125] on select "- Select Status Code - Open Due/Unpaid Paid Incomplete No Tax Due Internal Refu…" at bounding box center [382, 128] width 116 height 12
select select "PYD"
click at [324, 122] on select "- Select Status Code - Open Due/Unpaid Paid Incomplete No Tax Due Internal Refu…" at bounding box center [382, 128] width 116 height 12
type input "[DATE]"
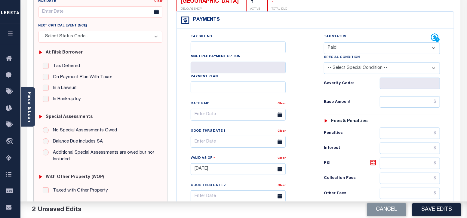
scroll to position [113, 0]
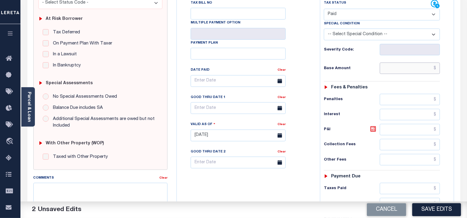
click at [399, 67] on input "text" at bounding box center [410, 68] width 60 height 11
type input "$0.00"
click at [308, 51] on div "Tax Bill No Multiple Payment Option Payment Plan Clear" at bounding box center [247, 84] width 128 height 169
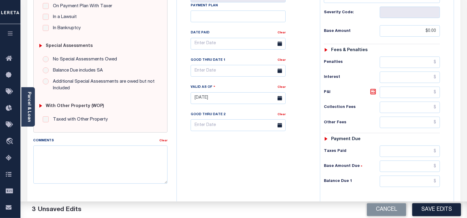
scroll to position [150, 0]
click at [407, 183] on input "text" at bounding box center [410, 181] width 60 height 11
type input "$0.00"
click at [293, 180] on div "Tax Bill No Multiple Payment Option Payment Plan Clear" at bounding box center [246, 95] width 137 height 266
click at [432, 207] on button "Save Edits" at bounding box center [437, 209] width 49 height 13
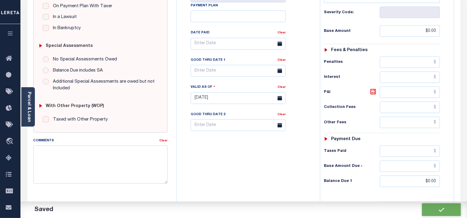
checkbox input "false"
type input "$0"
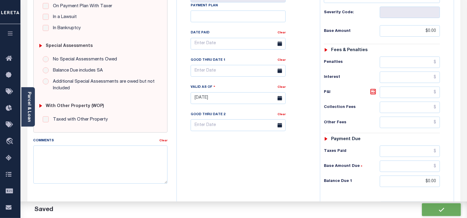
type input "$0"
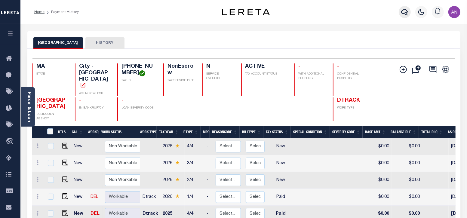
click at [409, 11] on button "button" at bounding box center [405, 12] width 12 height 12
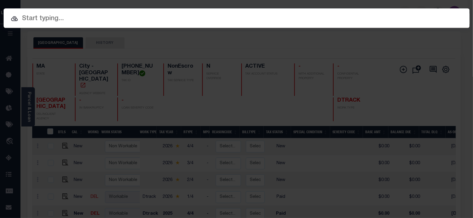
paste input "993248632"
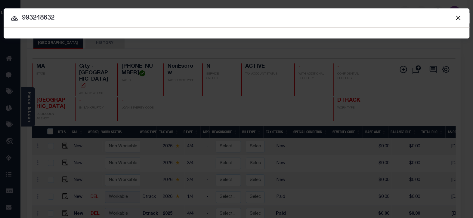
type input "993248632"
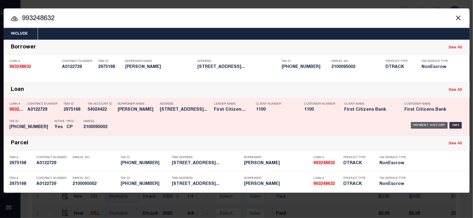
click at [423, 125] on div "Payment History" at bounding box center [429, 125] width 37 height 7
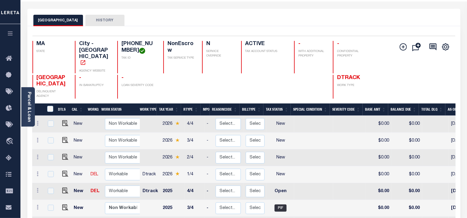
scroll to position [75, 0]
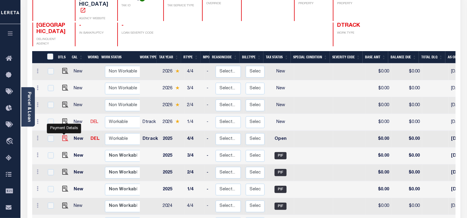
click at [65, 135] on img "" at bounding box center [65, 138] width 6 height 6
checkbox input "true"
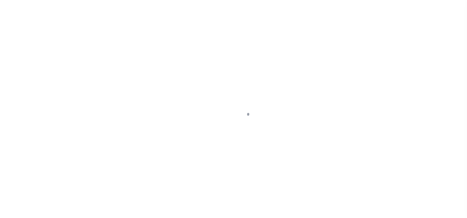
select select "OP2"
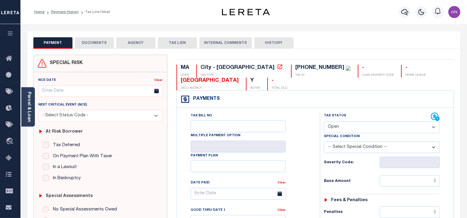
click at [101, 44] on button "DOCUMENTS" at bounding box center [94, 42] width 39 height 11
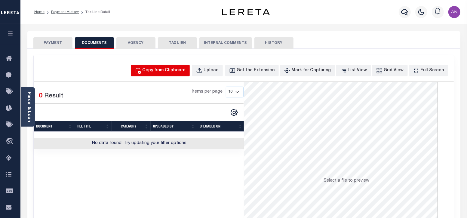
click at [169, 72] on div "Copy from Clipboard" at bounding box center [164, 70] width 43 height 7
select select "POP"
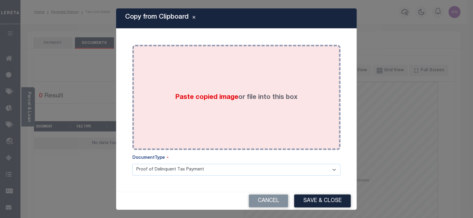
click at [195, 77] on div "Paste copied image or file into this box" at bounding box center [236, 97] width 199 height 96
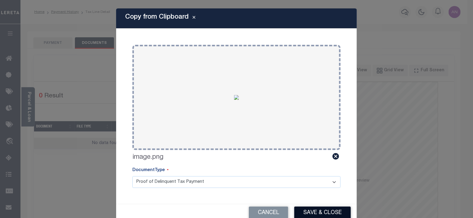
click at [309, 215] on button "Save & Close" at bounding box center [322, 213] width 57 height 13
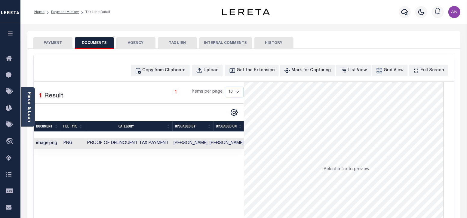
click at [45, 43] on button "PAYMENT" at bounding box center [52, 42] width 39 height 11
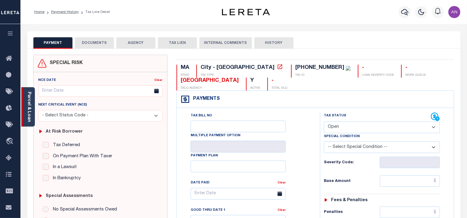
click at [30, 105] on link "Parcel & Loan" at bounding box center [29, 107] width 4 height 30
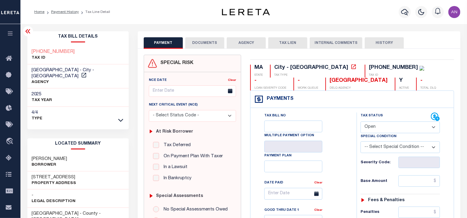
click at [379, 127] on select "- Select Status Code - Open Due/Unpaid Paid Incomplete No Tax Due Internal Refu…" at bounding box center [400, 128] width 79 height 12
select select "PYD"
click at [361, 122] on select "- Select Status Code - Open Due/Unpaid Paid Incomplete No Tax Due Internal Refu…" at bounding box center [400, 128] width 79 height 12
type input "09/04/2025"
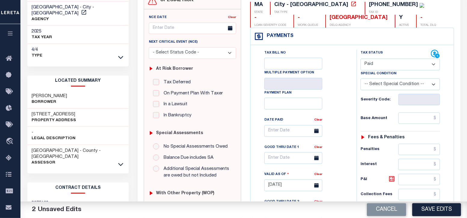
scroll to position [75, 0]
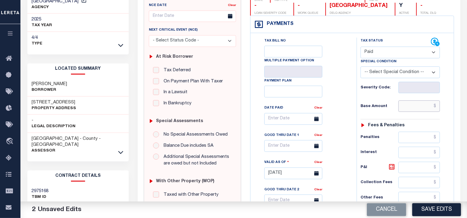
click at [409, 105] on input "text" at bounding box center [420, 106] width 42 height 11
type input "$0.00"
click at [345, 97] on div "Tax Bill No Multiple Payment Option Payment Plan Clear" at bounding box center [302, 122] width 91 height 169
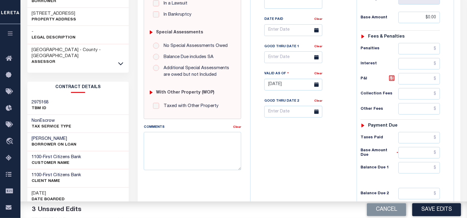
scroll to position [188, 0]
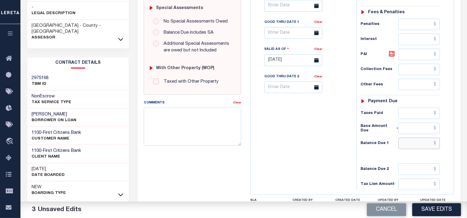
click at [417, 148] on input "text" at bounding box center [420, 143] width 42 height 11
type input "$0.00"
click at [338, 165] on div "Tax Bill No Multiple Payment Option Payment Plan Clear" at bounding box center [302, 57] width 100 height 266
click at [435, 209] on button "Save Edits" at bounding box center [437, 209] width 49 height 13
checkbox input "false"
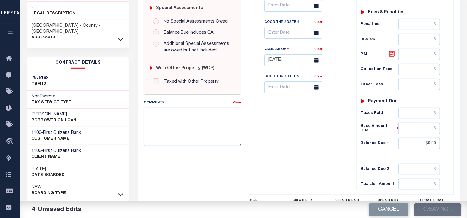
checkbox input "false"
type input "$0"
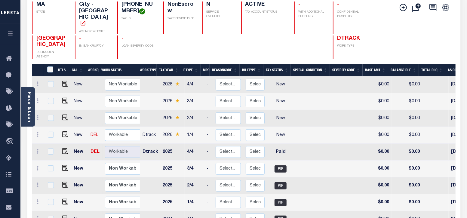
scroll to position [113, 0]
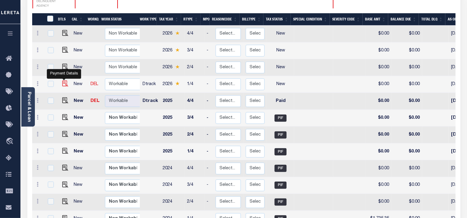
click at [63, 81] on img "" at bounding box center [65, 84] width 6 height 6
checkbox input "true"
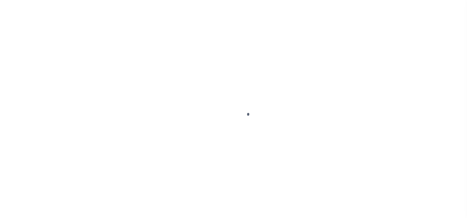
select select "NW2"
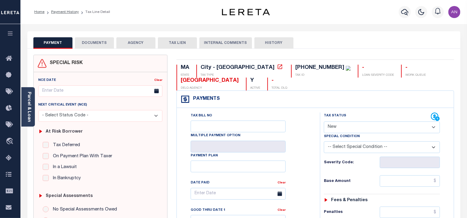
click at [94, 46] on button "DOCUMENTS" at bounding box center [94, 42] width 39 height 11
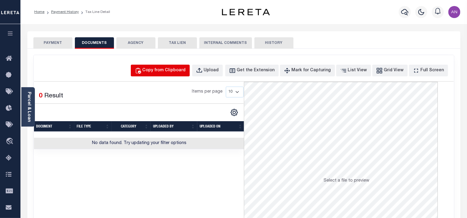
click at [177, 71] on div "Copy from Clipboard" at bounding box center [164, 70] width 43 height 7
select select "POP"
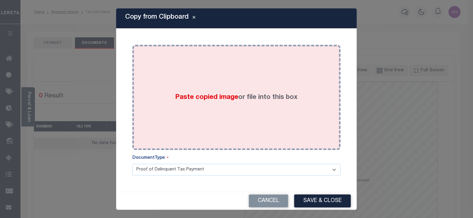
click at [248, 63] on div "Paste copied image or file into this box" at bounding box center [236, 97] width 199 height 96
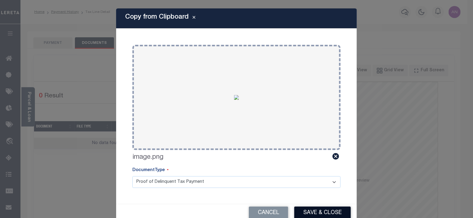
click at [332, 210] on button "Save & Close" at bounding box center [322, 213] width 57 height 13
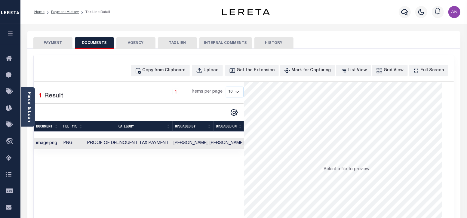
click at [60, 44] on button "PAYMENT" at bounding box center [52, 42] width 39 height 11
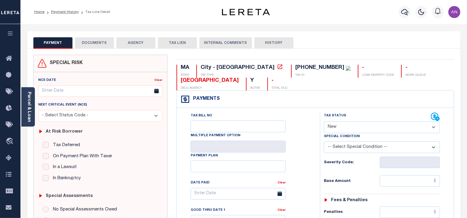
click at [379, 125] on select "- Select Status Code - Open Due/Unpaid Paid Incomplete No Tax Due Internal Refu…" at bounding box center [382, 128] width 116 height 12
select select "PYD"
click at [324, 122] on select "- Select Status Code - Open Due/Unpaid Paid Incomplete No Tax Due Internal Refu…" at bounding box center [382, 128] width 116 height 12
type input "[DATE]"
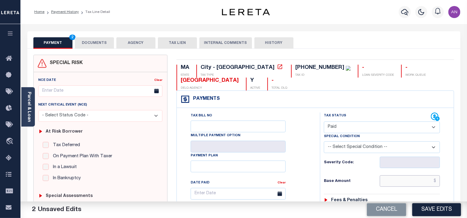
click at [414, 181] on input "text" at bounding box center [410, 180] width 60 height 11
type input "$0.00"
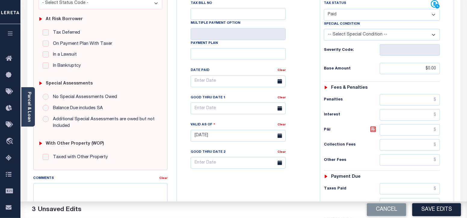
scroll to position [150, 0]
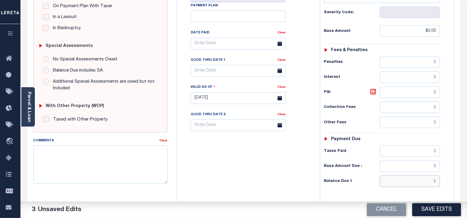
click at [407, 179] on input "text" at bounding box center [410, 181] width 60 height 11
type input "$0.00"
click at [302, 186] on div "Tax Bill No Multiple Payment Option Payment Plan Clear" at bounding box center [246, 95] width 137 height 266
click at [436, 212] on button "Save Edits" at bounding box center [437, 209] width 49 height 13
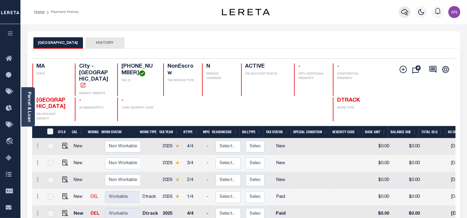
click at [404, 12] on icon "button" at bounding box center [404, 11] width 7 height 7
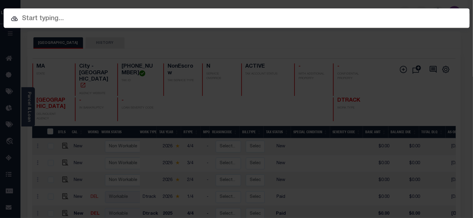
paste input "993273890"
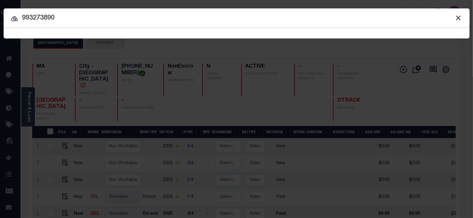
type input "993273890"
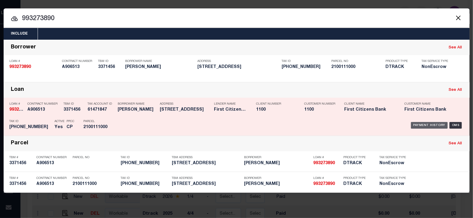
click at [422, 122] on div "Payment History" at bounding box center [429, 125] width 37 height 7
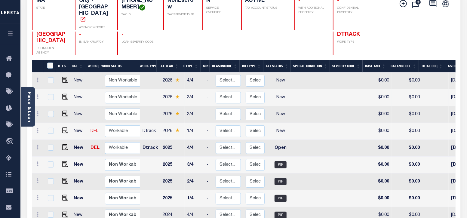
scroll to position [75, 0]
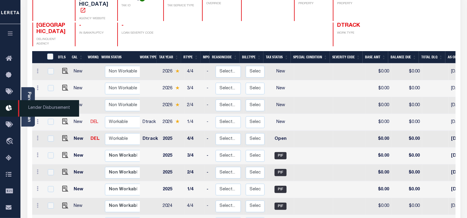
click at [28, 107] on span "Lender Disbursement" at bounding box center [48, 108] width 61 height 17
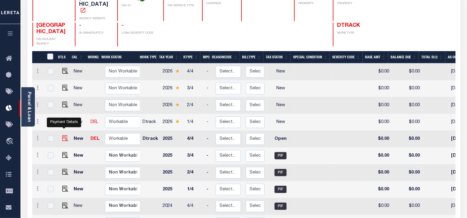
click at [63, 135] on img "" at bounding box center [65, 138] width 6 height 6
checkbox input "true"
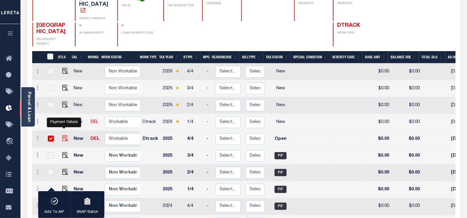
click at [62, 135] on img "" at bounding box center [65, 138] width 6 height 6
checkbox input "false"
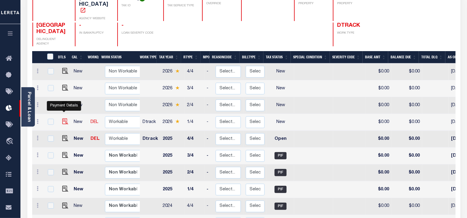
click at [65, 119] on img "" at bounding box center [65, 122] width 6 height 6
checkbox input "true"
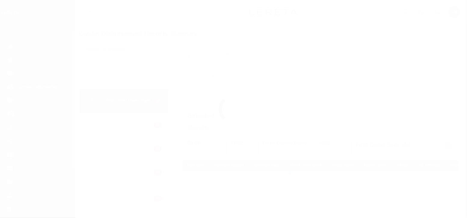
scroll to position [11, 0]
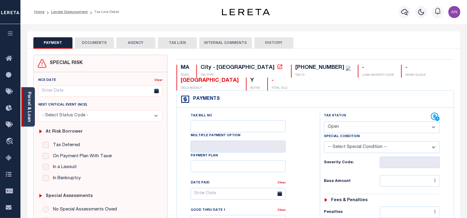
click at [30, 112] on link "Parcel & Loan" at bounding box center [29, 107] width 4 height 30
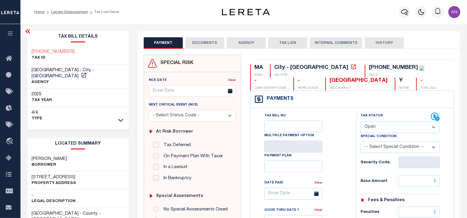
click at [207, 42] on button "DOCUMENTS" at bounding box center [204, 42] width 39 height 11
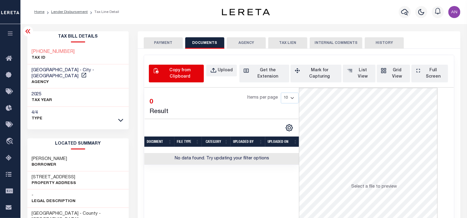
click at [180, 77] on div "Copy from Clipboard" at bounding box center [180, 73] width 40 height 13
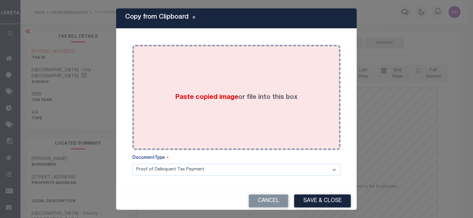
click at [215, 86] on div "Paste copied image or file into this box" at bounding box center [236, 97] width 199 height 96
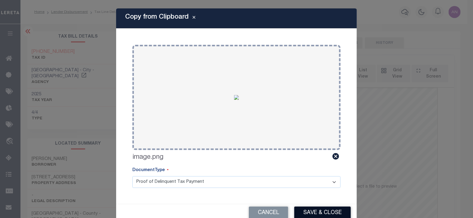
click at [328, 209] on button "Save & Close" at bounding box center [322, 213] width 57 height 13
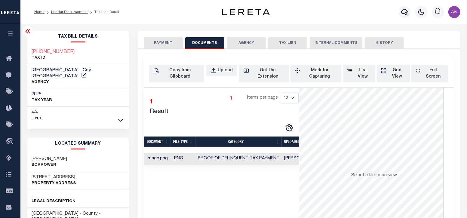
click at [156, 43] on button "PAYMENT" at bounding box center [163, 42] width 39 height 11
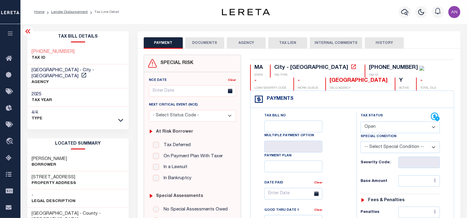
click at [381, 128] on select "- Select Status Code - Open Due/Unpaid Paid Incomplete No Tax Due Internal Refu…" at bounding box center [400, 128] width 79 height 12
select select "PYD"
click at [361, 122] on select "- Select Status Code - Open Due/Unpaid Paid Incomplete No Tax Due Internal Refu…" at bounding box center [400, 128] width 79 height 12
type input "[DATE]"
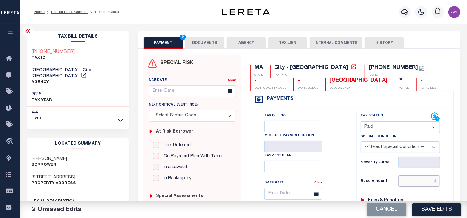
click at [420, 178] on input "text" at bounding box center [420, 180] width 42 height 11
type input "$0.00"
click at [345, 188] on div "Tax Bill No Multiple Payment Option Payment Plan Clear" at bounding box center [302, 197] width 91 height 169
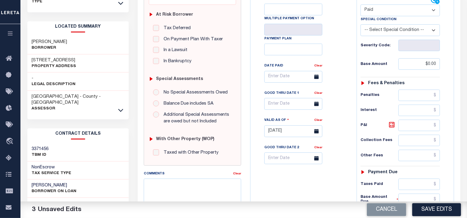
scroll to position [188, 0]
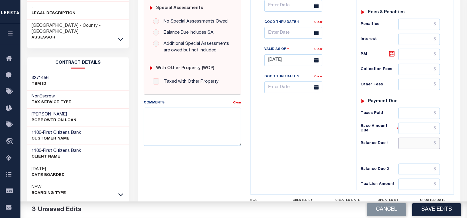
click at [418, 144] on input "text" at bounding box center [420, 143] width 42 height 11
type input "$0.00"
click at [343, 162] on div "Tax Bill No Multiple Payment Option Payment Plan Clear" at bounding box center [302, 57] width 100 height 266
click at [429, 208] on button "Save Edits" at bounding box center [437, 209] width 49 height 13
checkbox input "false"
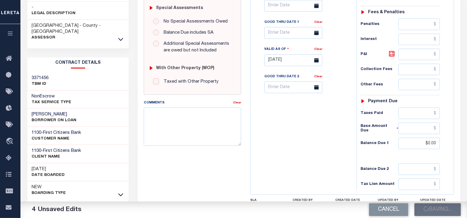
checkbox input "false"
type input "$0"
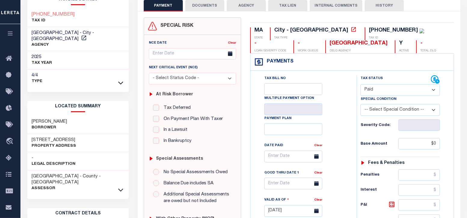
scroll to position [0, 0]
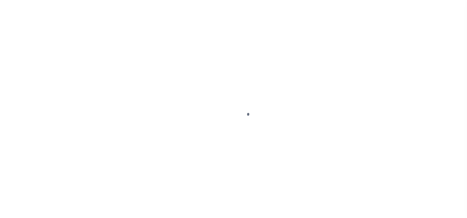
select select "PYD"
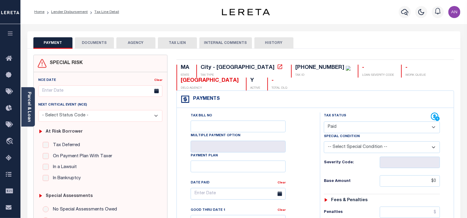
click at [102, 45] on button "DOCUMENTS" at bounding box center [94, 42] width 39 height 11
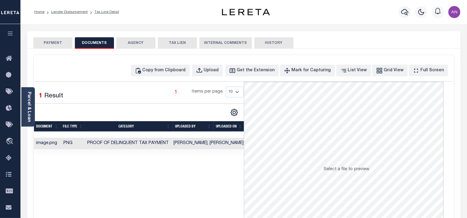
click at [61, 45] on button "PAYMENT" at bounding box center [52, 42] width 39 height 11
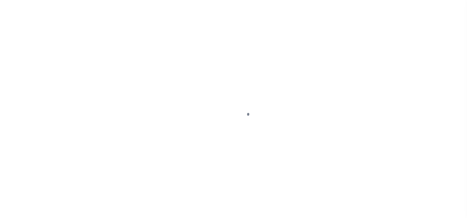
select select "NW2"
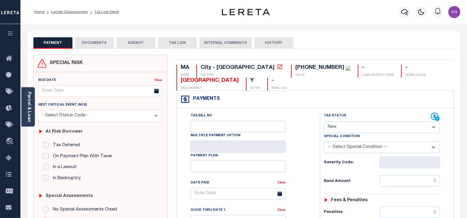
click at [96, 41] on button "DOCUMENTS" at bounding box center [94, 42] width 39 height 11
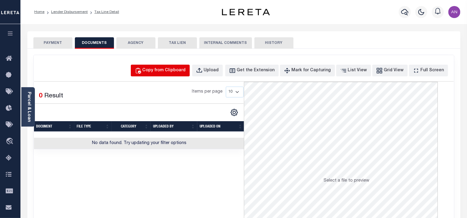
click at [172, 76] on button "Copy from Clipboard" at bounding box center [160, 71] width 59 height 12
select select "POP"
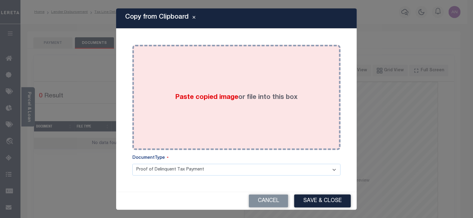
click at [172, 72] on div "Paste copied image or file into this box" at bounding box center [236, 97] width 199 height 96
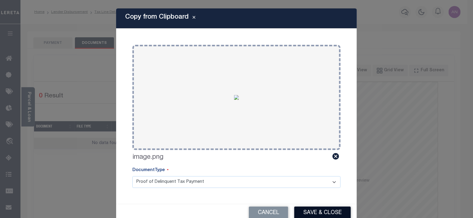
click at [324, 213] on button "Save & Close" at bounding box center [322, 213] width 57 height 13
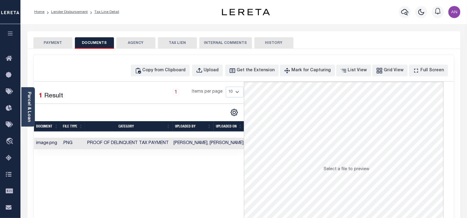
click at [47, 42] on button "PAYMENT" at bounding box center [52, 42] width 39 height 11
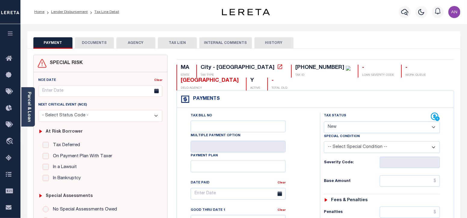
click at [371, 129] on select "- Select Status Code - Open Due/Unpaid Paid Incomplete No Tax Due Internal Refu…" at bounding box center [382, 128] width 116 height 12
select select "PYD"
click at [324, 122] on select "- Select Status Code - Open Due/Unpaid Paid Incomplete No Tax Due Internal Refu…" at bounding box center [382, 128] width 116 height 12
type input "[DATE]"
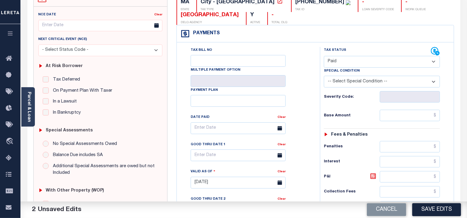
scroll to position [75, 0]
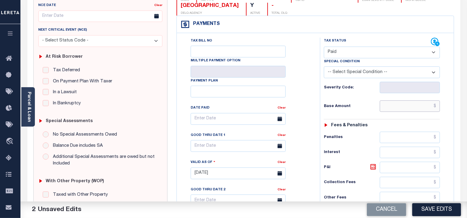
click at [396, 104] on input "text" at bounding box center [410, 106] width 60 height 11
type input "$0.00"
click at [314, 85] on div "Tax Bill No Multiple Payment Option Payment Plan Clear" at bounding box center [246, 171] width 137 height 266
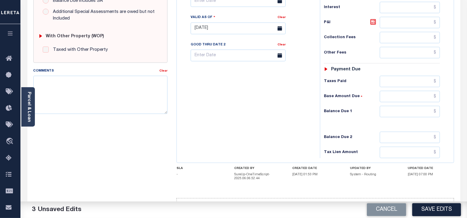
scroll to position [226, 0]
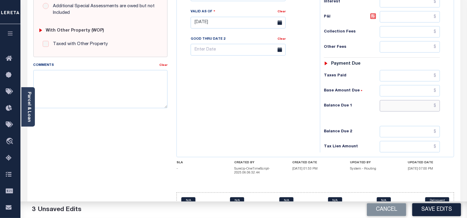
click at [408, 102] on input "text" at bounding box center [410, 105] width 60 height 11
click at [281, 101] on div "Tax Bill No Multiple Payment Option Payment Plan Clear" at bounding box center [246, 20] width 137 height 266
type input "$0.00"
click at [425, 206] on button "Save Edits" at bounding box center [437, 209] width 49 height 13
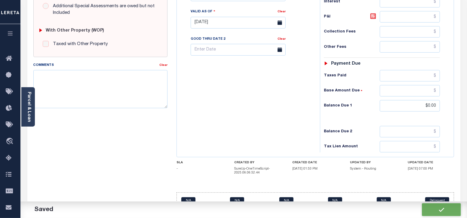
checkbox input "false"
type input "$0"
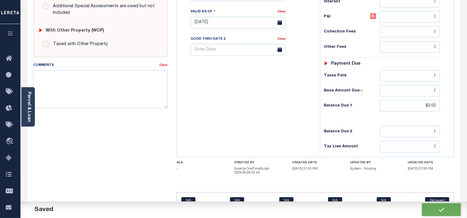
type input "$0"
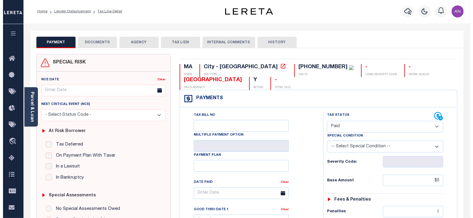
scroll to position [0, 0]
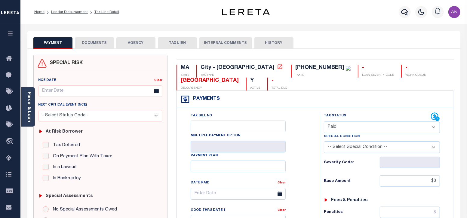
click at [100, 42] on button "DOCUMENTS" at bounding box center [94, 42] width 39 height 11
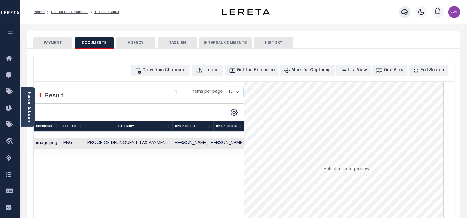
click at [404, 12] on icon "button" at bounding box center [404, 11] width 7 height 7
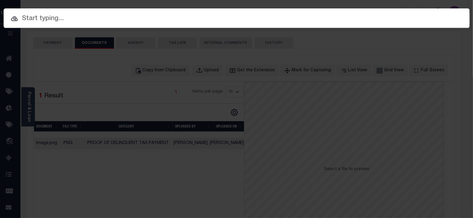
paste input "993273890"
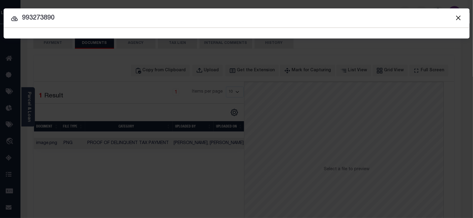
type input "993273890"
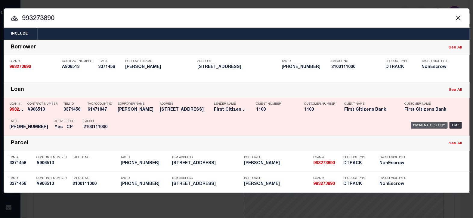
click at [421, 126] on div "Payment History" at bounding box center [429, 125] width 37 height 7
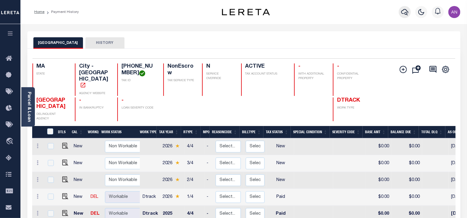
click at [404, 13] on icon "button" at bounding box center [404, 11] width 7 height 7
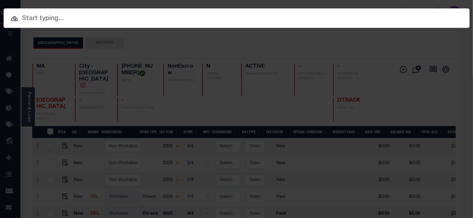
paste input "993242834"
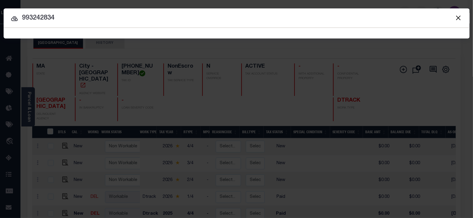
type input "993242834"
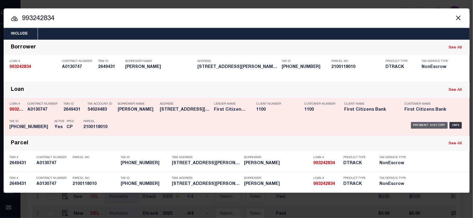
click at [425, 125] on div "Payment History" at bounding box center [429, 125] width 37 height 7
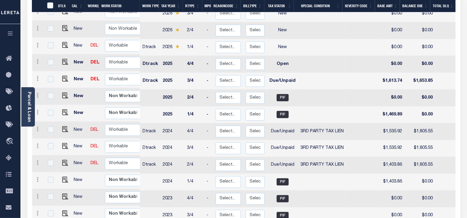
scroll to position [150, 0]
click at [122, 107] on select "Non Workable Workable" at bounding box center [123, 113] width 36 height 12
checkbox input "true"
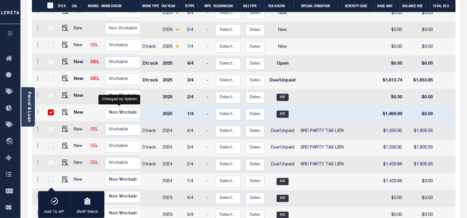
click at [149, 106] on td at bounding box center [150, 114] width 20 height 17
checkbox input "false"
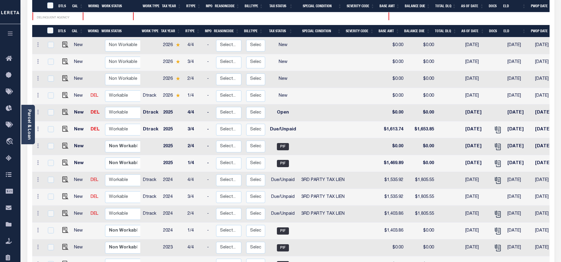
scroll to position [135, 0]
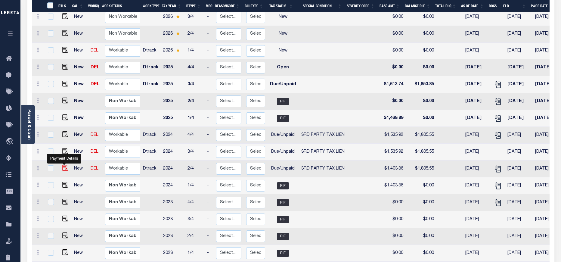
click at [64, 165] on img "" at bounding box center [65, 168] width 6 height 6
checkbox input "true"
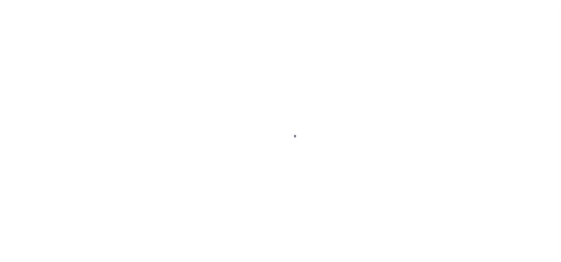
select select "DUE"
select select "20"
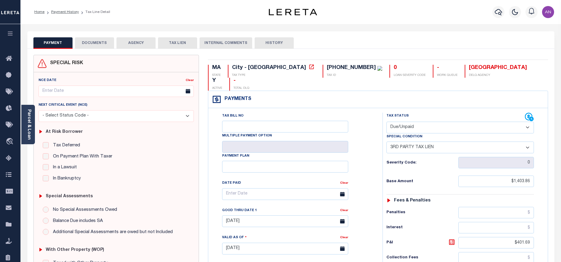
click at [106, 45] on button "DOCUMENTS" at bounding box center [94, 42] width 39 height 11
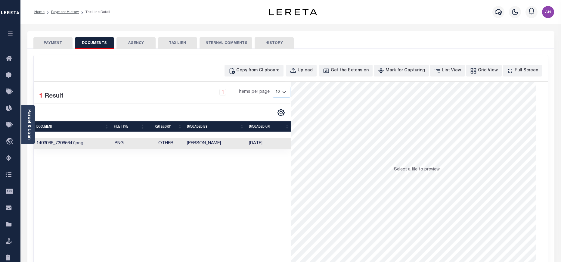
click at [153, 141] on td "Other" at bounding box center [165, 144] width 37 height 12
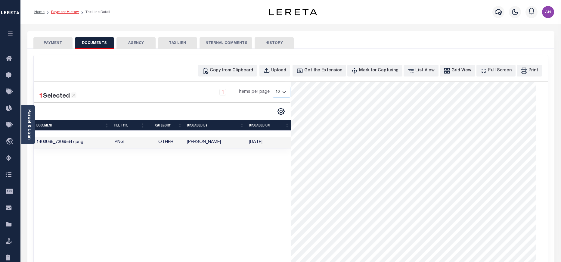
click at [63, 11] on link "Payment History" at bounding box center [65, 12] width 28 height 4
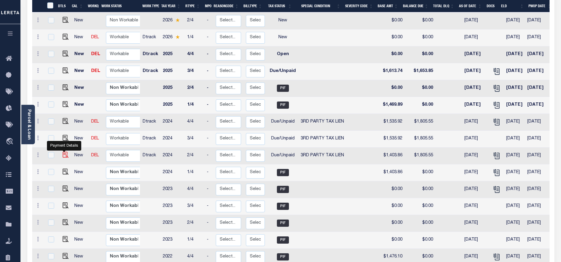
click at [63, 152] on img "" at bounding box center [66, 155] width 6 height 6
checkbox input "true"
